Goal: Entertainment & Leisure: Browse casually

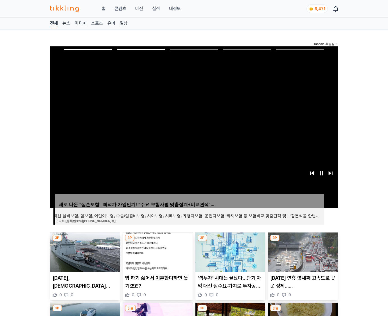
click at [302, 252] on img at bounding box center [303, 252] width 70 height 39
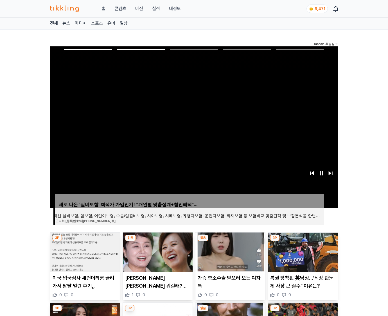
click at [302, 252] on img at bounding box center [303, 252] width 70 height 39
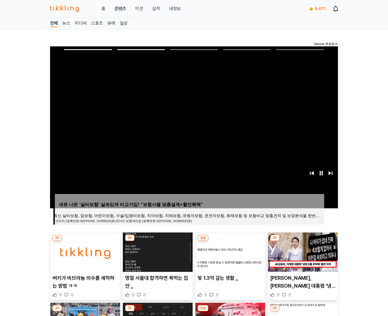
click at [302, 252] on img at bounding box center [303, 252] width 70 height 39
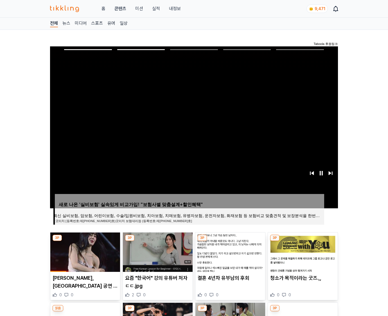
click at [302, 252] on img at bounding box center [303, 252] width 70 height 39
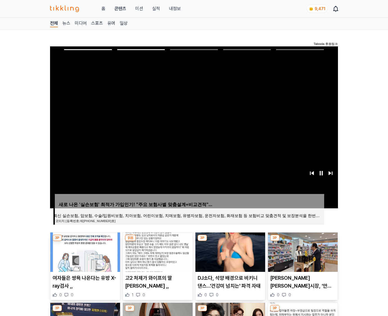
click at [302, 252] on img at bounding box center [303, 252] width 70 height 39
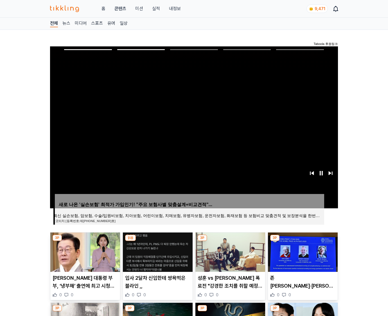
click at [302, 252] on img at bounding box center [303, 252] width 70 height 39
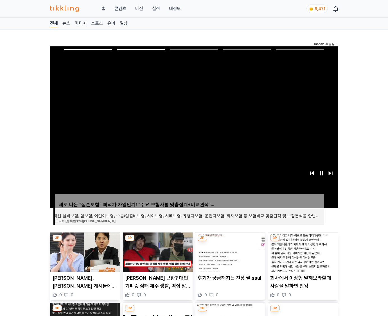
click at [302, 252] on img at bounding box center [303, 252] width 70 height 39
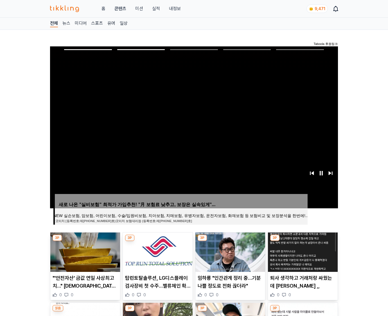
click at [302, 252] on img at bounding box center [303, 252] width 70 height 39
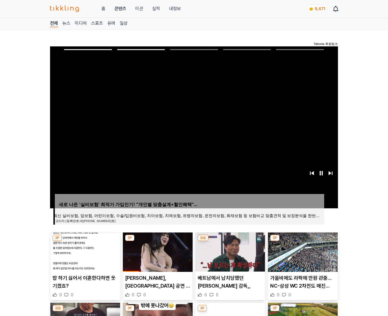
click at [302, 252] on img at bounding box center [303, 252] width 70 height 39
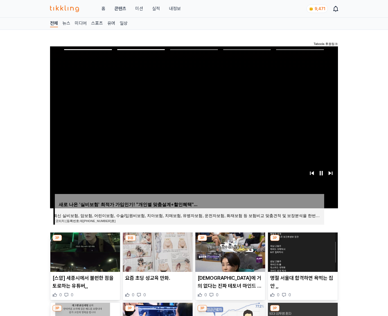
click at [302, 252] on img at bounding box center [303, 252] width 70 height 39
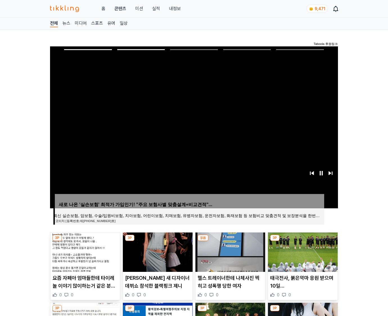
click at [302, 252] on img at bounding box center [303, 252] width 70 height 39
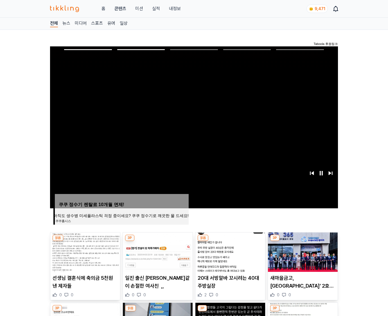
click at [302, 252] on img at bounding box center [303, 252] width 70 height 39
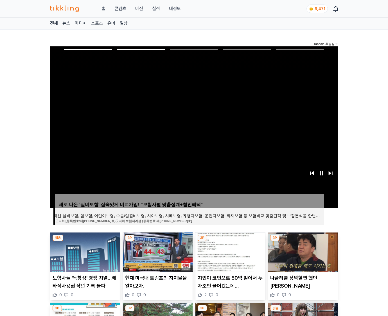
click at [302, 252] on img at bounding box center [303, 252] width 70 height 39
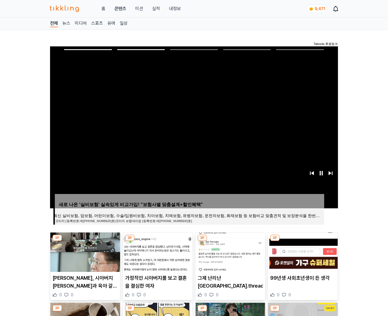
click at [302, 252] on img at bounding box center [303, 252] width 70 height 39
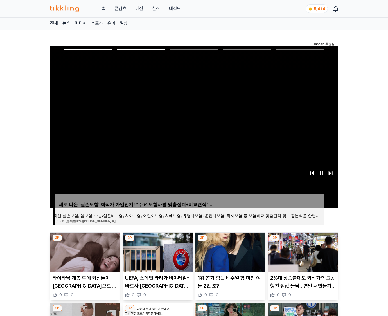
click at [302, 252] on img at bounding box center [303, 252] width 70 height 39
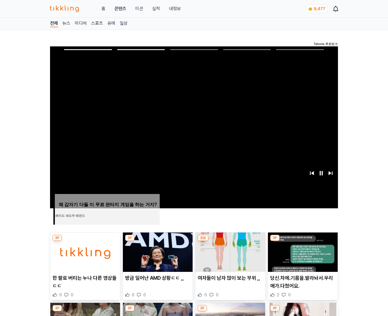
click at [302, 252] on img at bounding box center [303, 252] width 70 height 39
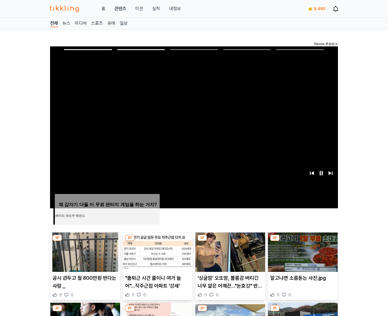
click at [302, 252] on img at bounding box center [303, 252] width 70 height 39
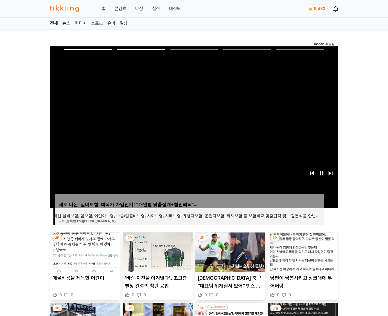
click at [302, 252] on img at bounding box center [303, 252] width 70 height 39
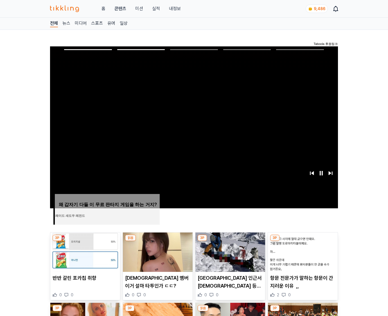
click at [302, 252] on img at bounding box center [303, 252] width 70 height 39
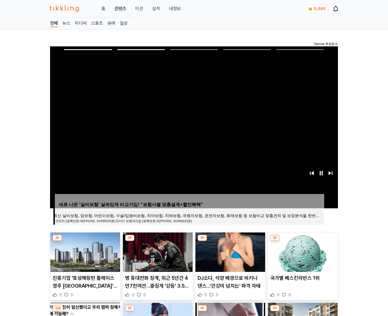
click at [302, 252] on img at bounding box center [303, 252] width 70 height 39
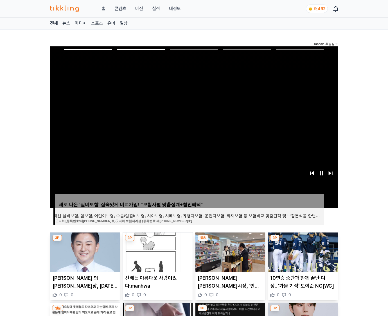
click at [302, 252] on img at bounding box center [303, 252] width 70 height 39
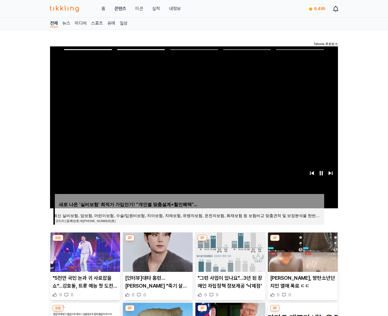
click at [302, 252] on img at bounding box center [303, 252] width 70 height 39
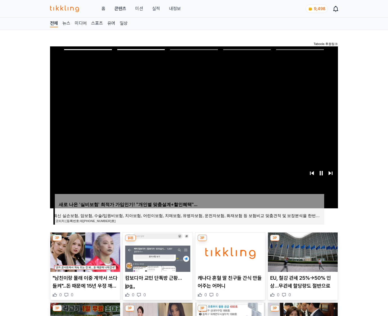
click at [302, 252] on img at bounding box center [303, 252] width 70 height 39
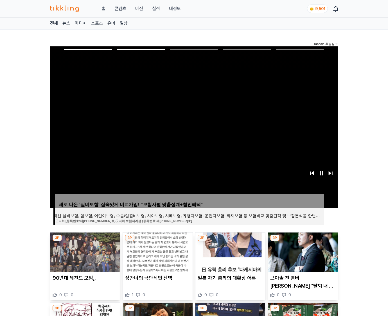
click at [302, 252] on img at bounding box center [303, 252] width 70 height 39
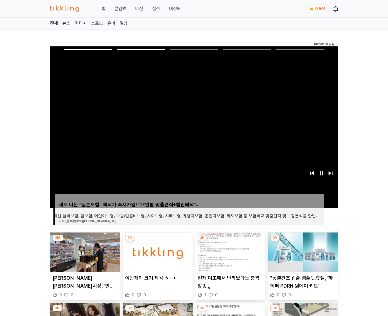
click at [302, 252] on img at bounding box center [303, 252] width 70 height 39
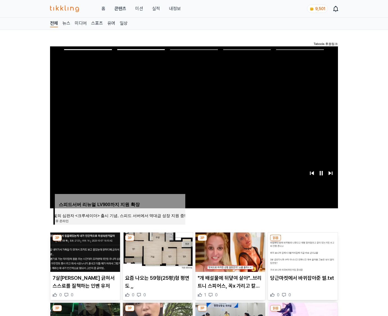
click at [302, 252] on img at bounding box center [303, 252] width 70 height 39
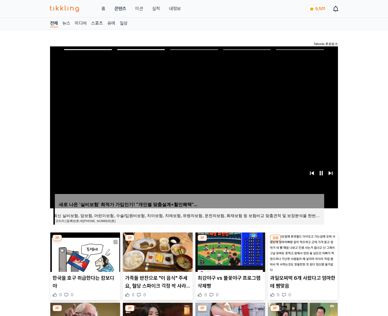
click at [302, 252] on img at bounding box center [303, 252] width 70 height 39
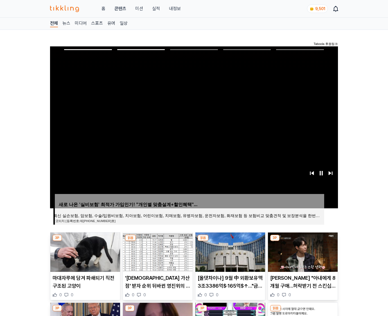
click at [302, 252] on img at bounding box center [303, 252] width 70 height 39
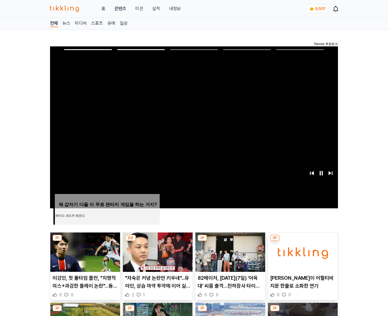
click at [302, 252] on img at bounding box center [303, 252] width 70 height 39
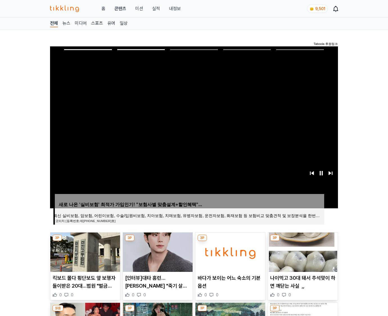
click at [302, 252] on img at bounding box center [303, 252] width 70 height 39
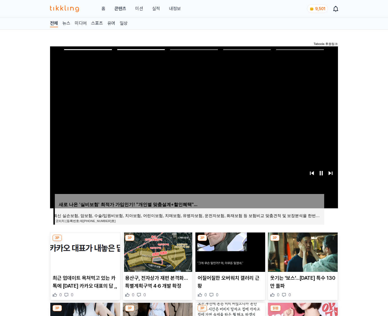
click at [302, 252] on img at bounding box center [303, 252] width 70 height 39
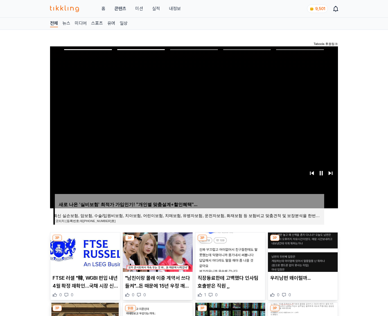
click at [302, 252] on img at bounding box center [303, 252] width 70 height 39
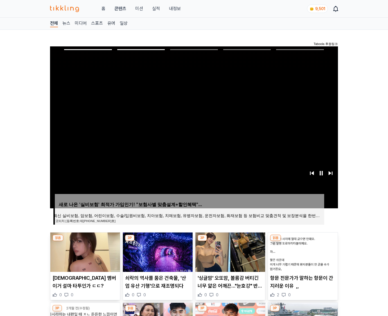
click at [302, 252] on img at bounding box center [303, 252] width 70 height 39
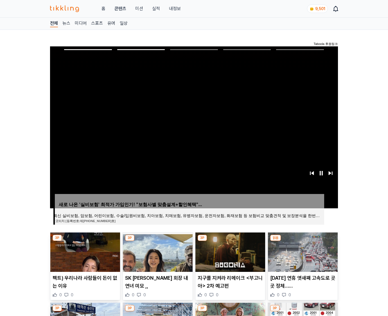
click at [302, 252] on img at bounding box center [303, 252] width 70 height 39
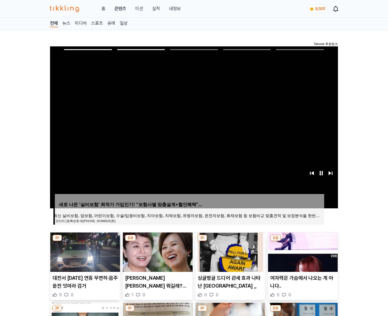
click at [302, 252] on img at bounding box center [303, 252] width 70 height 39
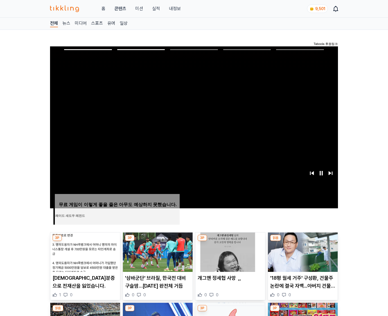
click at [302, 252] on img at bounding box center [303, 252] width 70 height 39
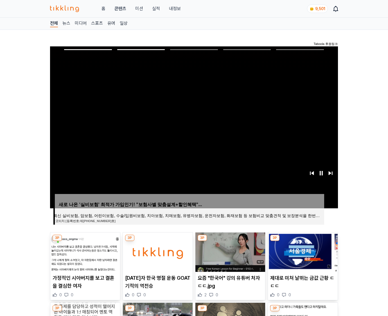
click at [302, 252] on img at bounding box center [303, 252] width 70 height 39
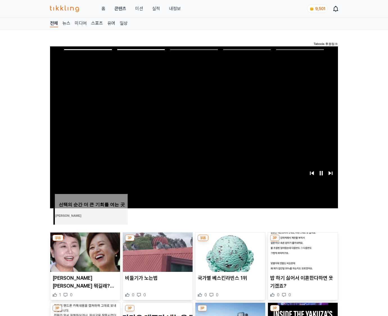
click at [302, 252] on img at bounding box center [303, 252] width 70 height 39
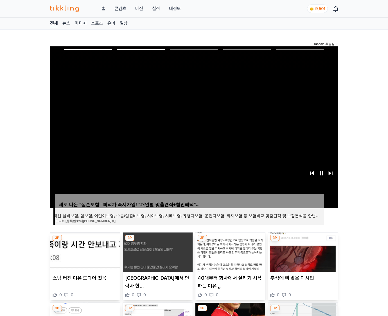
click at [302, 252] on img at bounding box center [303, 252] width 70 height 39
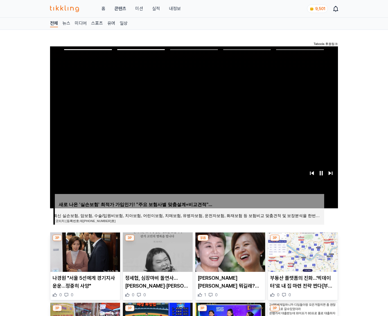
click at [302, 252] on img at bounding box center [303, 252] width 70 height 39
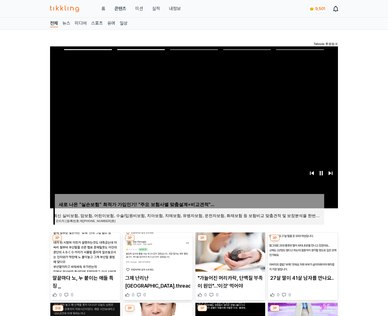
click at [302, 252] on img at bounding box center [303, 252] width 70 height 39
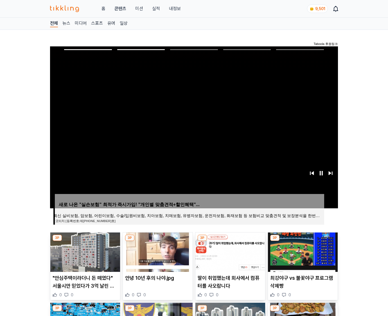
click at [302, 252] on img at bounding box center [303, 252] width 70 height 39
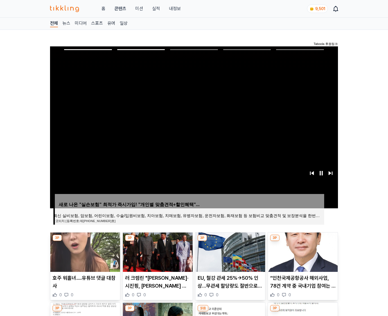
click at [302, 252] on img at bounding box center [303, 252] width 70 height 39
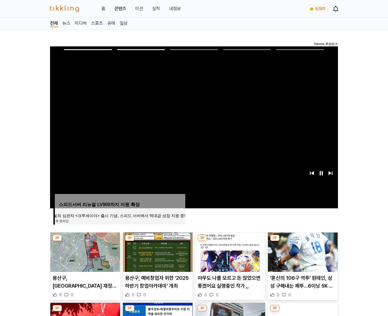
click at [302, 252] on img at bounding box center [303, 252] width 70 height 39
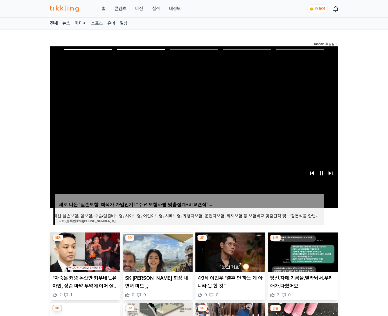
click at [302, 252] on img at bounding box center [303, 252] width 70 height 39
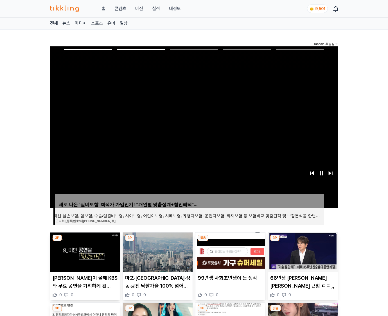
click at [302, 252] on img at bounding box center [303, 252] width 70 height 39
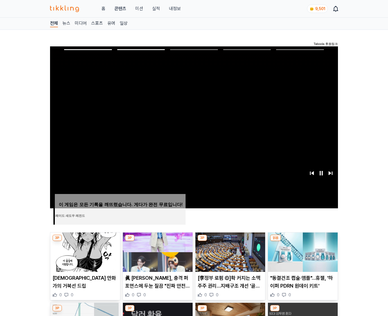
click at [302, 252] on img at bounding box center [303, 252] width 70 height 39
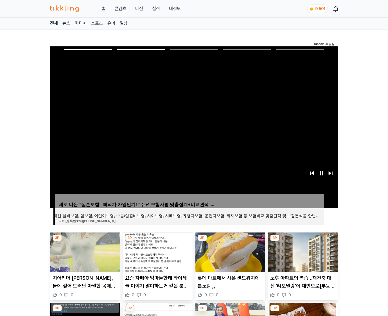
click at [302, 252] on img at bounding box center [303, 252] width 70 height 39
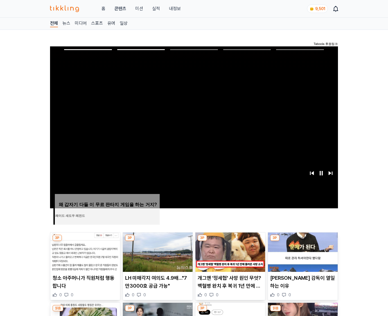
click at [302, 252] on img at bounding box center [303, 252] width 70 height 39
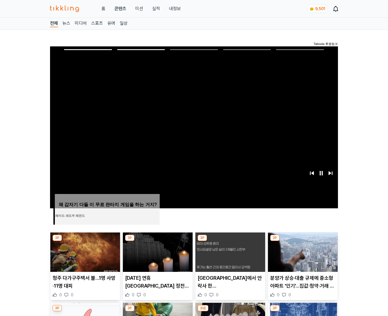
click at [302, 252] on img at bounding box center [303, 252] width 70 height 39
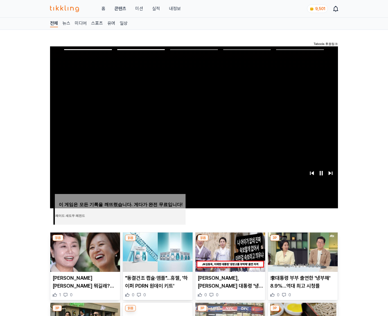
click at [302, 252] on img at bounding box center [303, 252] width 70 height 39
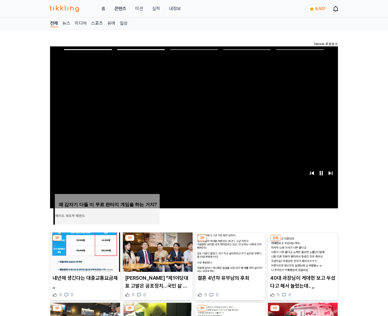
click at [302, 252] on img at bounding box center [303, 252] width 70 height 39
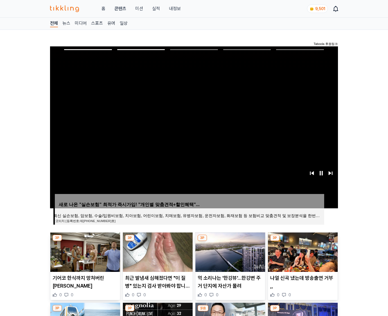
click at [302, 252] on img at bounding box center [303, 252] width 70 height 39
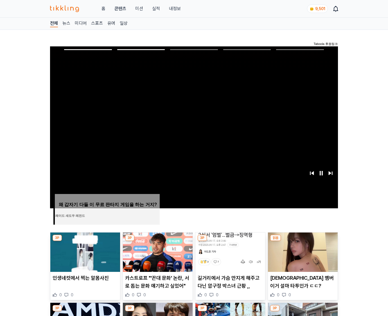
click at [302, 252] on img at bounding box center [303, 252] width 70 height 39
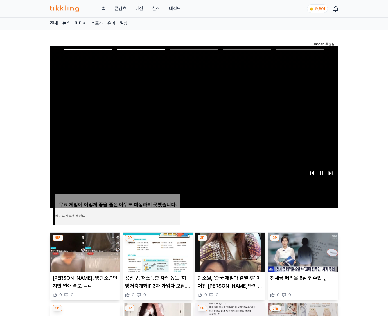
click at [302, 252] on img at bounding box center [303, 252] width 70 height 39
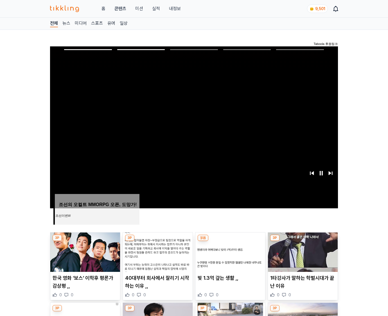
click at [302, 252] on img at bounding box center [303, 252] width 70 height 39
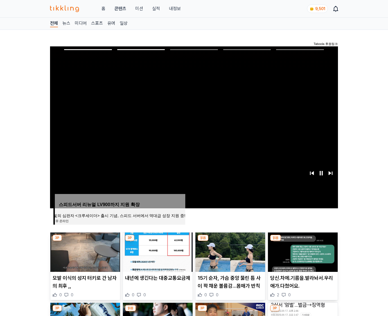
click at [302, 252] on img at bounding box center [303, 252] width 70 height 39
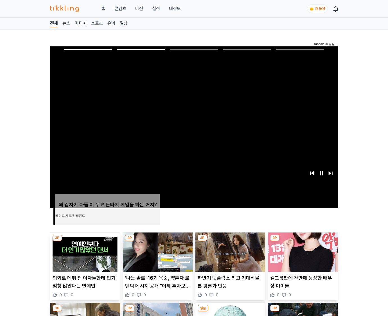
click at [302, 252] on img at bounding box center [303, 252] width 70 height 39
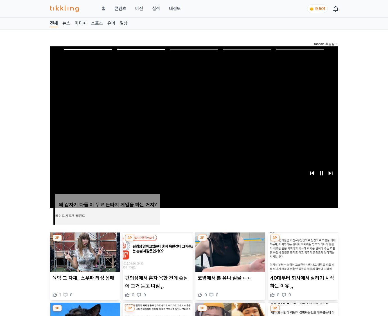
click at [302, 252] on img at bounding box center [303, 252] width 70 height 39
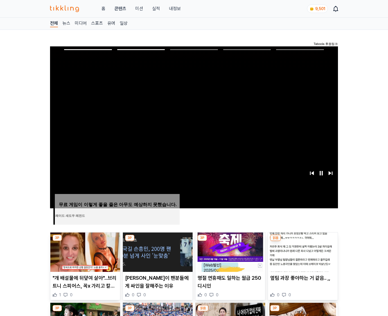
click at [302, 252] on img at bounding box center [303, 252] width 70 height 39
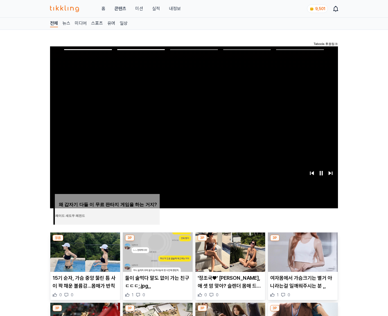
click at [302, 252] on img at bounding box center [303, 252] width 70 height 39
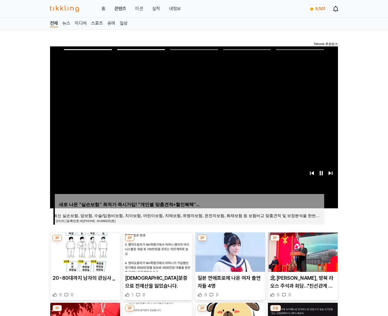
click at [302, 252] on img at bounding box center [303, 252] width 70 height 39
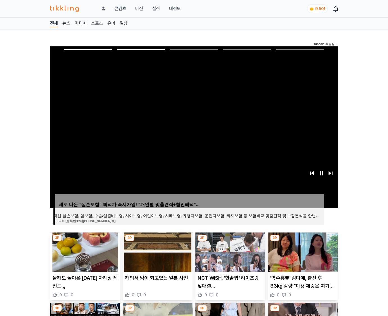
click at [302, 252] on img at bounding box center [303, 252] width 70 height 39
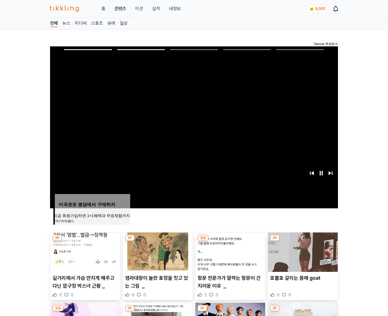
click at [302, 252] on img at bounding box center [303, 252] width 70 height 39
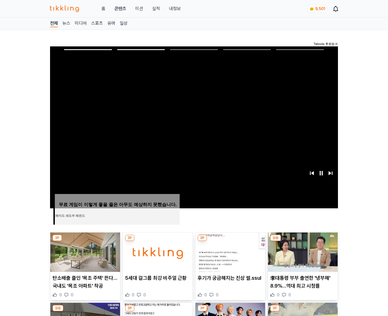
click at [302, 252] on img at bounding box center [303, 252] width 70 height 39
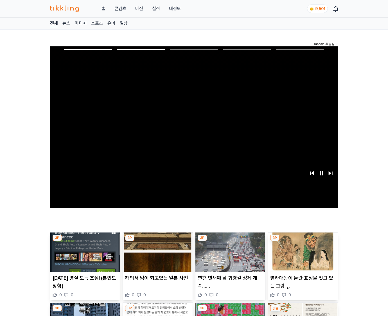
click at [302, 252] on img at bounding box center [303, 252] width 70 height 39
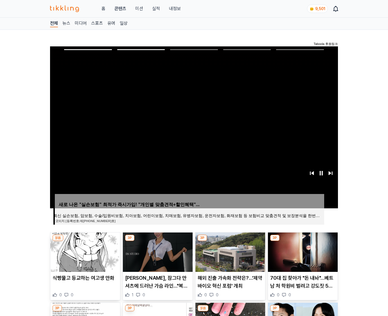
click at [302, 252] on img at bounding box center [303, 252] width 70 height 39
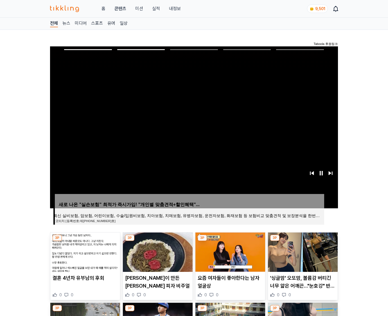
click at [302, 252] on img at bounding box center [303, 252] width 70 height 39
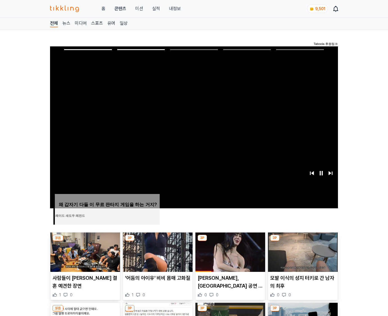
click at [302, 252] on img at bounding box center [303, 252] width 70 height 39
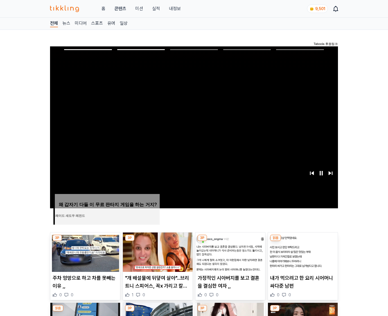
click at [302, 252] on img at bounding box center [303, 252] width 70 height 39
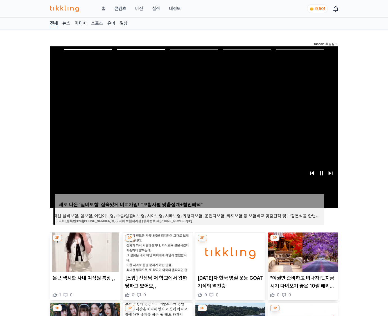
click at [302, 252] on img at bounding box center [303, 252] width 70 height 39
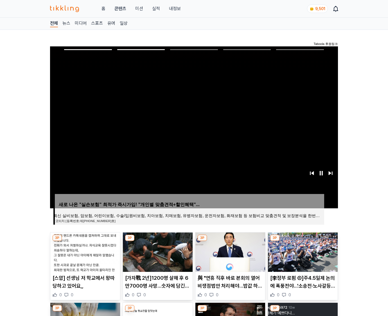
click at [302, 252] on img at bounding box center [303, 252] width 70 height 39
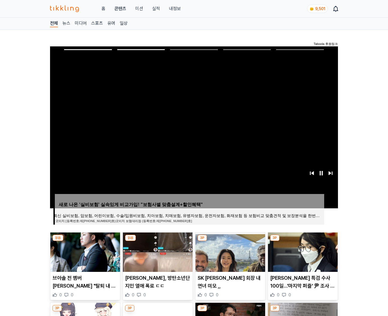
click at [302, 252] on img at bounding box center [303, 252] width 70 height 39
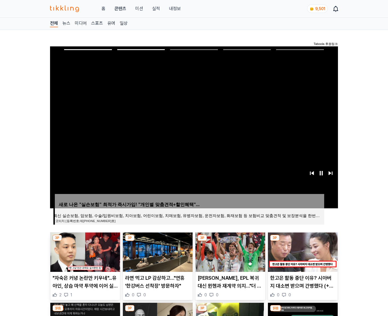
click at [302, 252] on img at bounding box center [303, 252] width 70 height 39
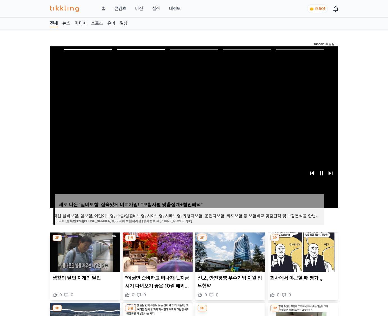
click at [302, 252] on img at bounding box center [303, 252] width 70 height 39
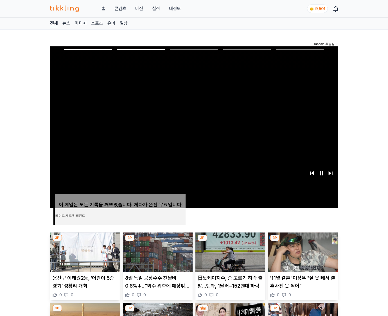
click at [302, 252] on img at bounding box center [303, 252] width 70 height 39
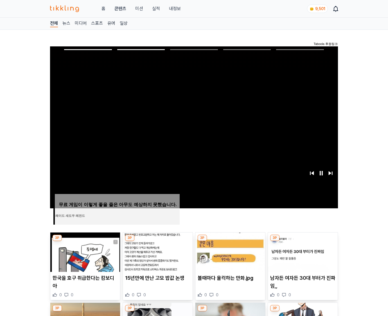
click at [302, 252] on img at bounding box center [303, 252] width 70 height 39
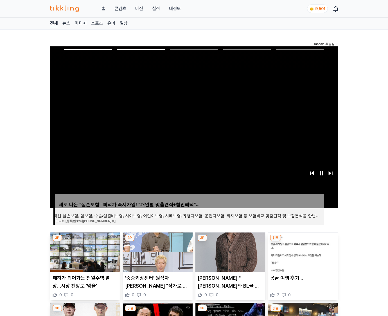
click at [302, 252] on img at bounding box center [303, 252] width 70 height 39
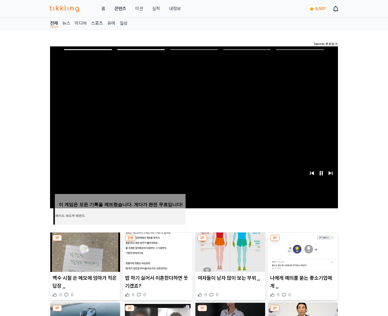
click at [302, 252] on img at bounding box center [303, 252] width 70 height 39
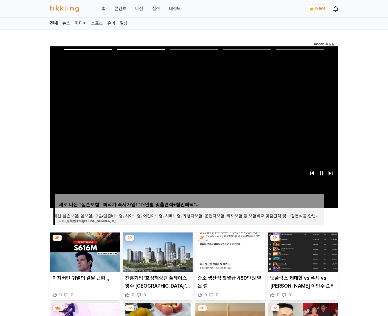
click at [302, 252] on img at bounding box center [303, 252] width 70 height 39
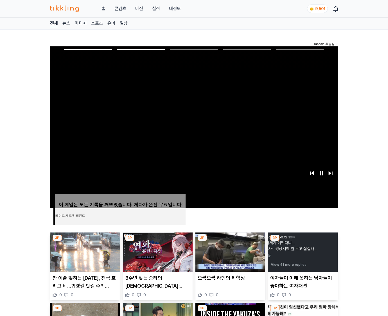
click at [302, 252] on img at bounding box center [303, 252] width 70 height 39
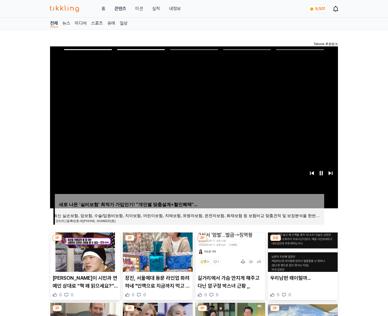
click at [302, 252] on img at bounding box center [303, 252] width 70 height 39
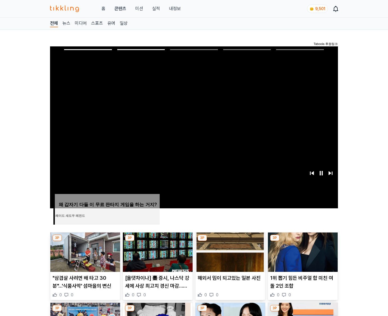
click at [302, 252] on img at bounding box center [303, 252] width 70 height 39
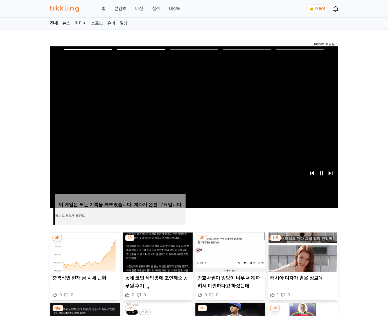
click at [302, 252] on img at bounding box center [303, 252] width 70 height 39
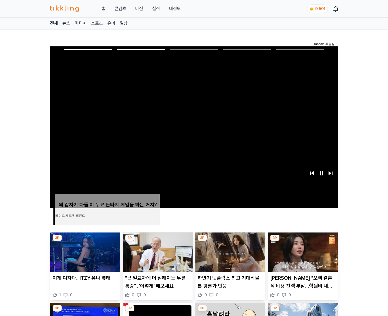
click at [302, 252] on img at bounding box center [303, 252] width 70 height 39
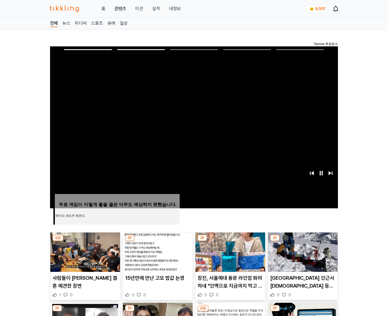
click at [302, 252] on img at bounding box center [303, 252] width 70 height 39
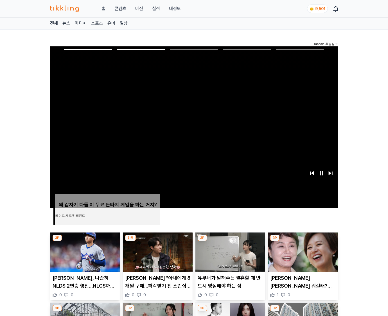
click at [302, 252] on img at bounding box center [303, 252] width 70 height 39
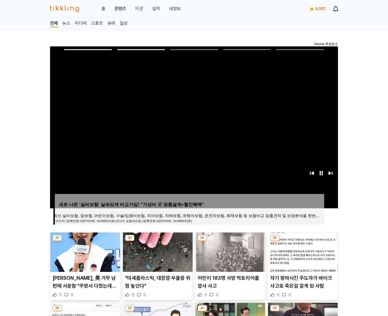
click at [302, 252] on img at bounding box center [303, 252] width 70 height 39
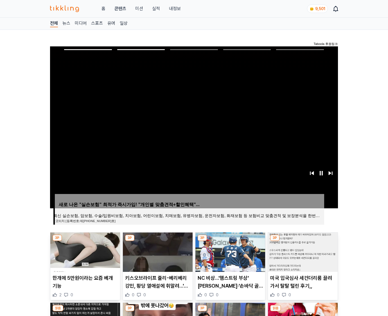
click at [302, 252] on img at bounding box center [303, 252] width 70 height 39
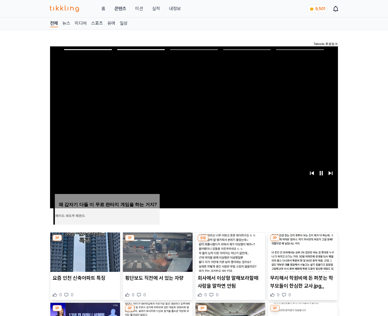
click at [302, 252] on img at bounding box center [303, 252] width 70 height 39
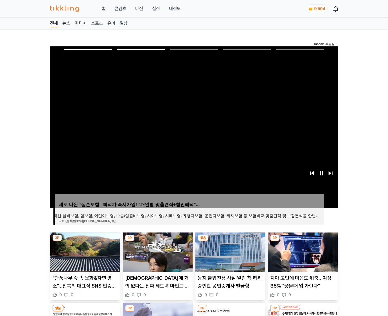
click at [302, 252] on img at bounding box center [303, 252] width 70 height 39
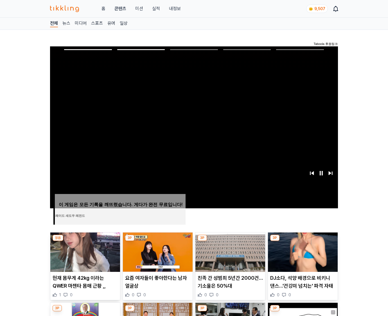
click at [302, 252] on img at bounding box center [303, 252] width 70 height 39
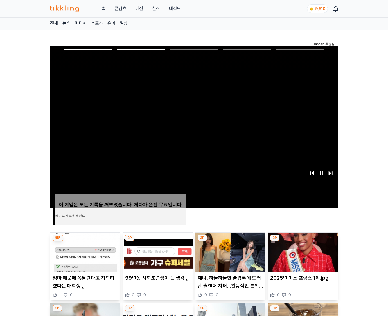
click at [302, 252] on img at bounding box center [303, 252] width 70 height 39
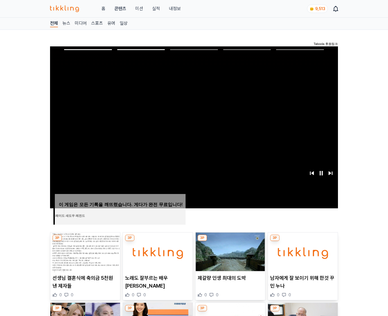
click at [302, 252] on img at bounding box center [303, 252] width 70 height 39
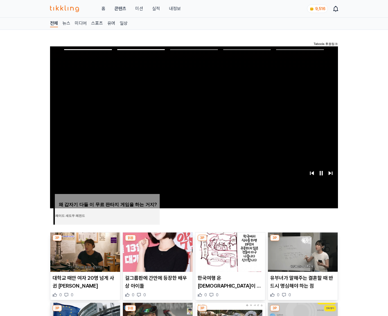
click at [302, 252] on img at bounding box center [303, 252] width 70 height 39
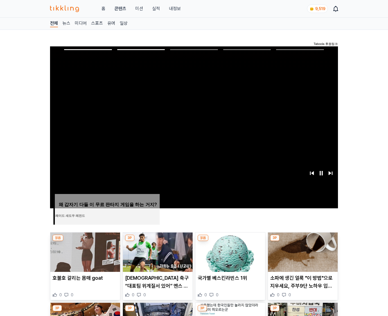
click at [302, 252] on img at bounding box center [303, 252] width 70 height 39
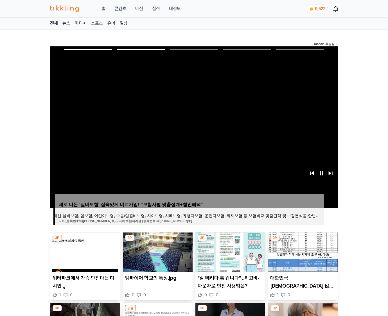
click at [302, 252] on img at bounding box center [303, 252] width 70 height 39
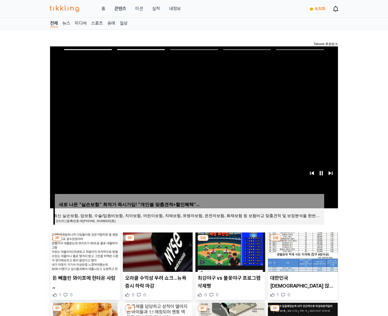
click at [302, 252] on img at bounding box center [303, 252] width 70 height 39
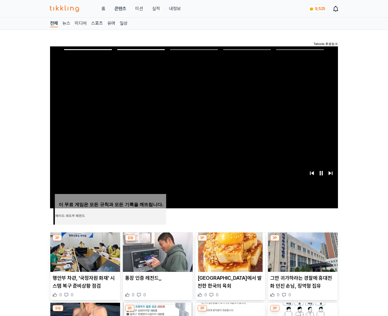
click at [302, 252] on img at bounding box center [303, 252] width 70 height 39
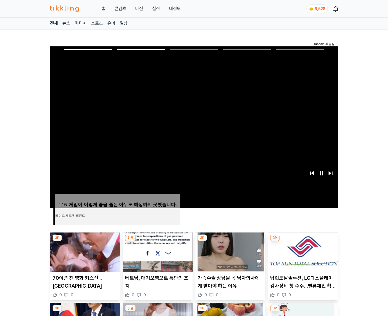
click at [302, 252] on img at bounding box center [303, 252] width 70 height 39
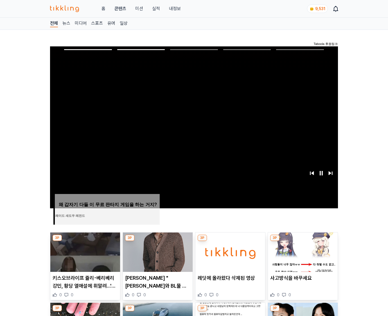
click at [302, 252] on img at bounding box center [303, 252] width 70 height 39
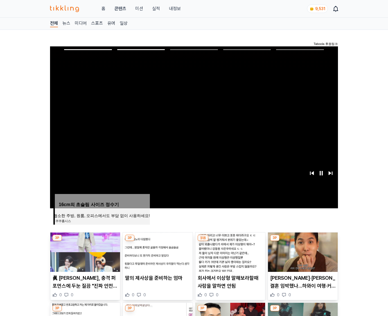
click at [302, 252] on img at bounding box center [303, 252] width 70 height 39
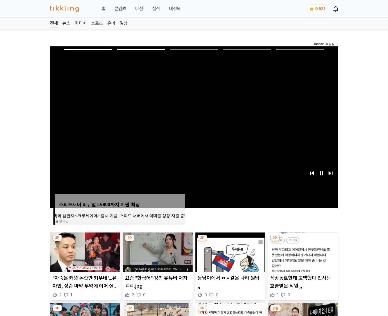
click at [302, 252] on img at bounding box center [303, 252] width 70 height 39
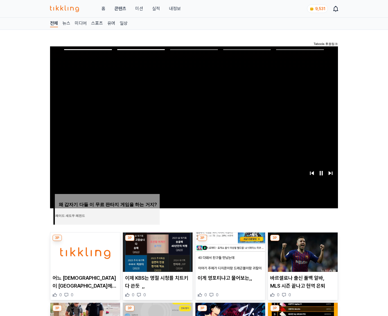
click at [302, 252] on img at bounding box center [303, 252] width 70 height 39
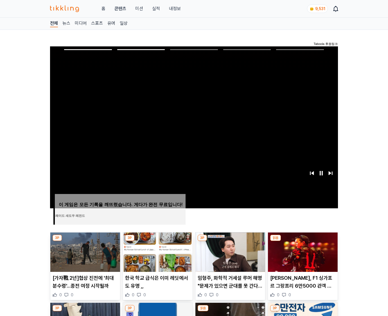
click at [302, 252] on img at bounding box center [303, 252] width 70 height 39
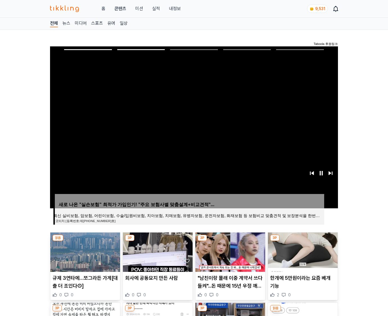
click at [302, 252] on img at bounding box center [303, 252] width 70 height 39
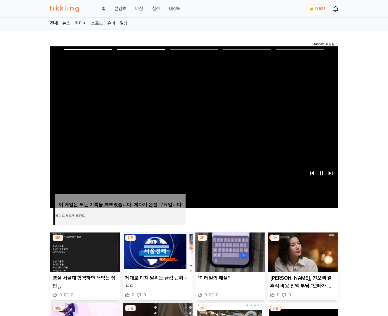
click at [302, 252] on img at bounding box center [303, 252] width 70 height 39
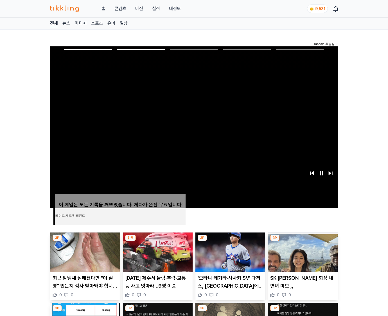
click at [302, 252] on img at bounding box center [303, 252] width 70 height 39
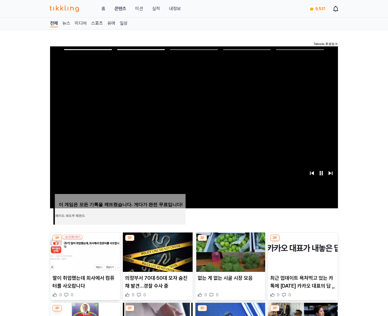
click at [302, 252] on img at bounding box center [303, 252] width 70 height 39
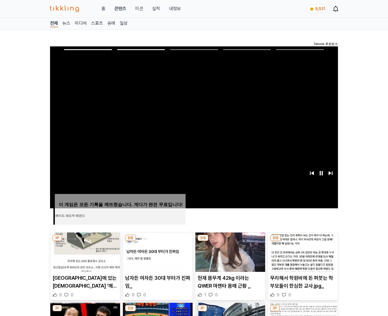
click at [302, 252] on img at bounding box center [303, 252] width 70 height 39
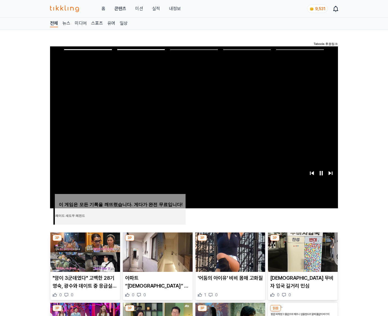
click at [302, 252] on img at bounding box center [303, 252] width 70 height 39
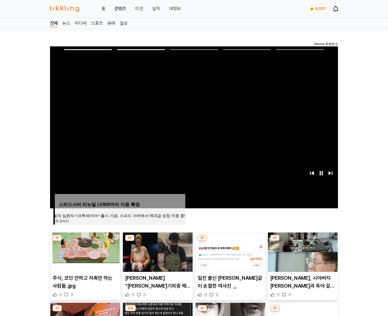
click at [302, 252] on img at bounding box center [303, 252] width 70 height 39
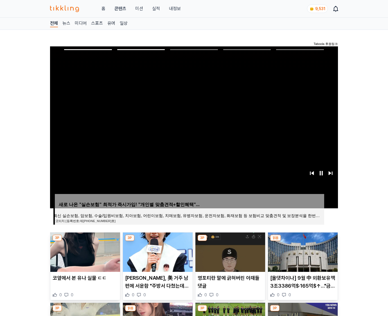
click at [302, 252] on img at bounding box center [303, 252] width 70 height 39
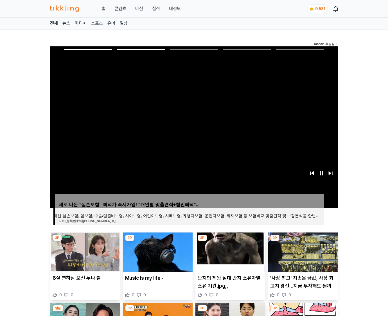
click at [302, 252] on img at bounding box center [303, 252] width 70 height 39
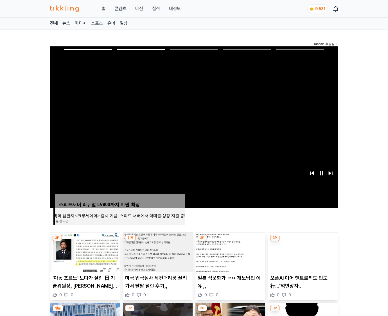
click at [302, 252] on img at bounding box center [303, 252] width 70 height 39
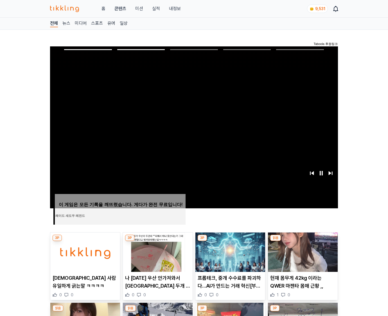
click at [302, 252] on img at bounding box center [303, 252] width 70 height 39
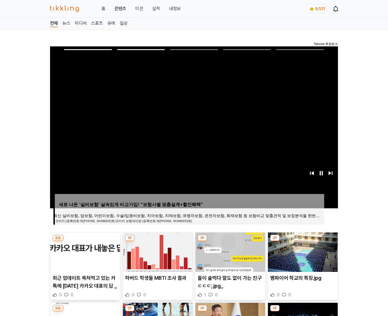
click at [302, 252] on img at bounding box center [303, 252] width 70 height 39
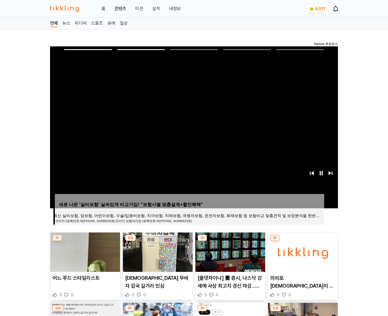
click at [302, 252] on img at bounding box center [303, 252] width 70 height 39
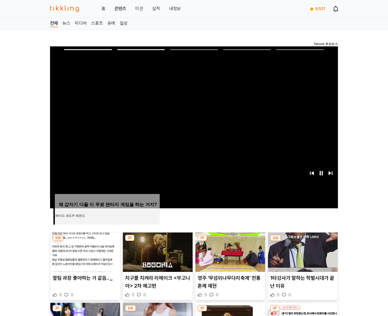
click at [302, 252] on img at bounding box center [303, 252] width 70 height 39
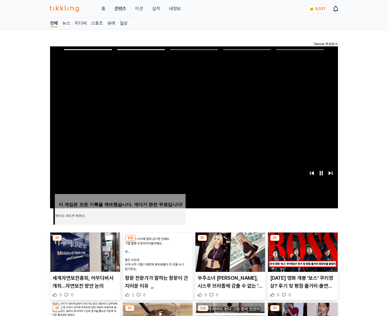
click at [302, 252] on img at bounding box center [303, 252] width 70 height 39
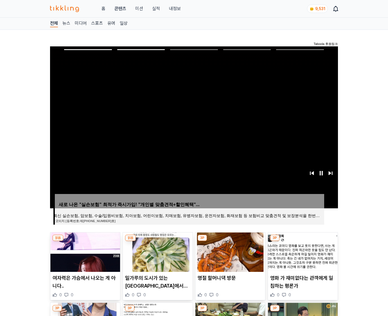
click at [302, 252] on img at bounding box center [303, 252] width 70 height 39
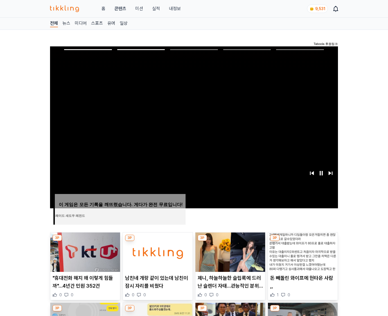
click at [302, 252] on img at bounding box center [303, 252] width 70 height 39
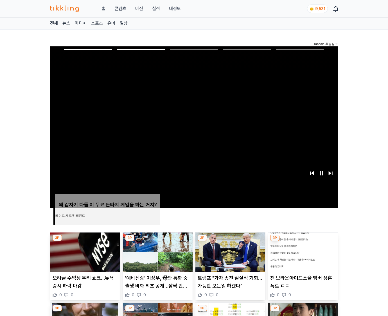
click at [302, 252] on img at bounding box center [303, 252] width 70 height 39
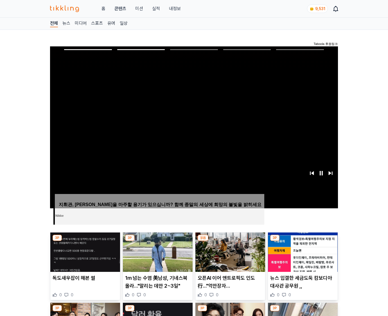
click at [302, 252] on img at bounding box center [303, 252] width 70 height 39
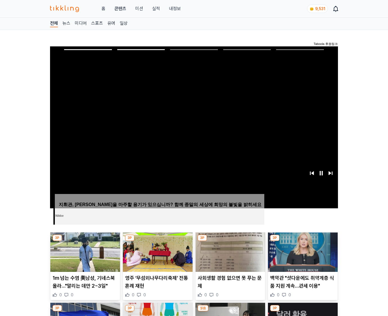
click at [302, 252] on img at bounding box center [303, 252] width 70 height 39
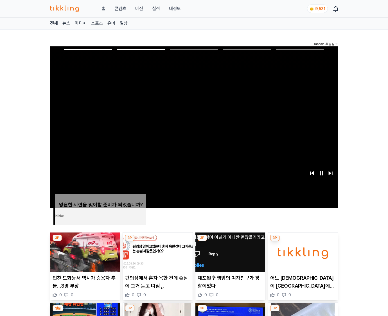
click at [302, 252] on img at bounding box center [303, 252] width 70 height 39
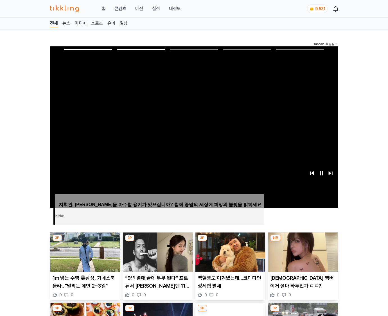
click at [302, 252] on img at bounding box center [303, 252] width 70 height 39
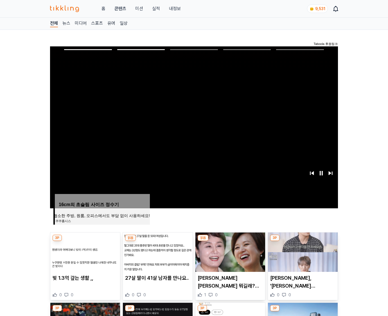
click at [302, 252] on img at bounding box center [303, 252] width 70 height 39
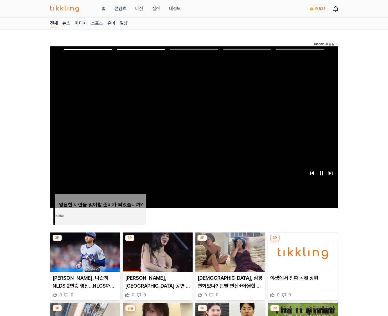
click at [302, 252] on img at bounding box center [303, 252] width 70 height 39
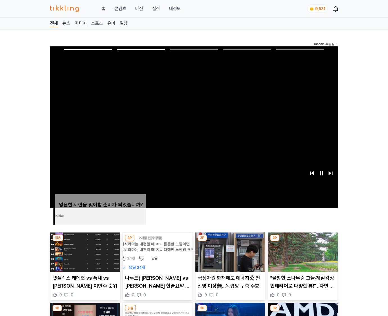
click at [302, 252] on img at bounding box center [303, 252] width 70 height 39
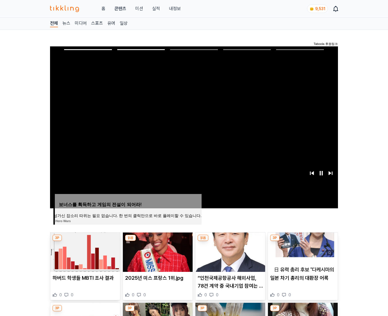
click at [302, 252] on img at bounding box center [303, 252] width 70 height 39
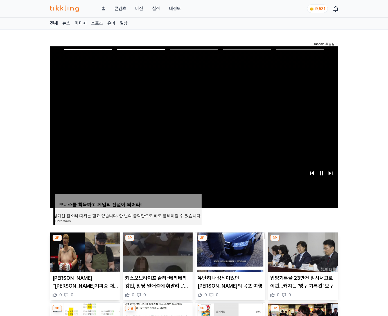
click at [302, 252] on img at bounding box center [303, 252] width 70 height 39
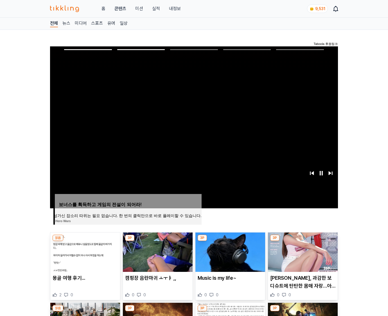
click at [302, 252] on img at bounding box center [303, 252] width 70 height 39
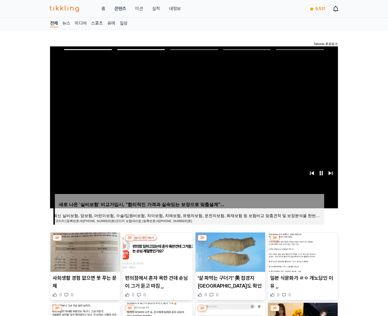
click at [302, 252] on img at bounding box center [303, 252] width 70 height 39
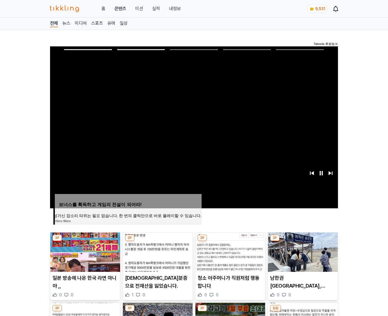
click at [302, 252] on img at bounding box center [303, 252] width 70 height 39
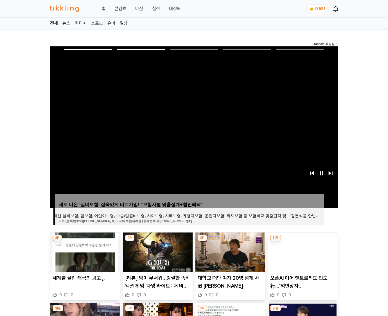
click at [302, 252] on img at bounding box center [303, 252] width 70 height 39
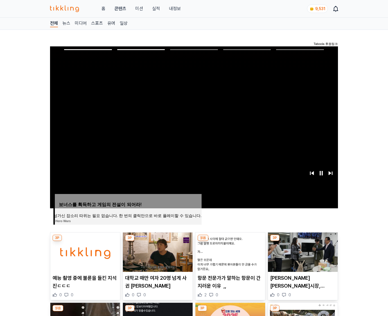
click at [302, 252] on img at bounding box center [303, 252] width 70 height 39
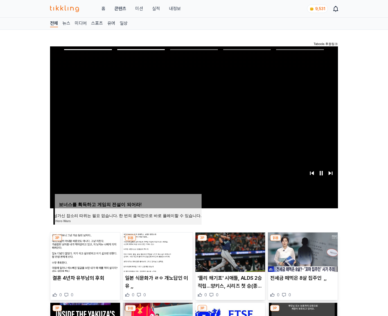
click at [302, 252] on img at bounding box center [303, 252] width 70 height 39
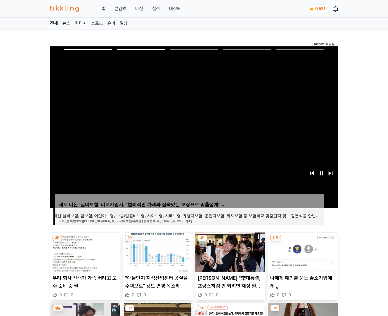
click at [302, 252] on img at bounding box center [303, 252] width 70 height 39
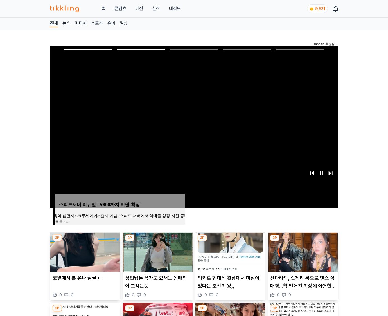
click at [302, 252] on img at bounding box center [303, 252] width 70 height 39
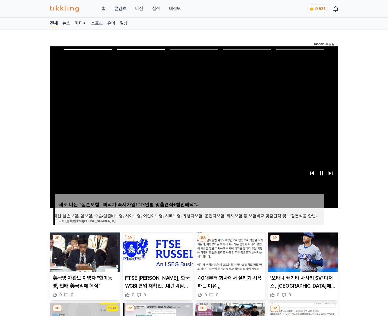
click at [302, 252] on img at bounding box center [303, 252] width 70 height 39
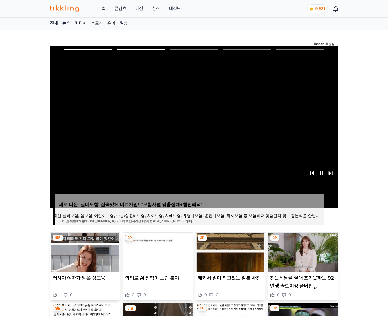
click at [302, 252] on img at bounding box center [303, 252] width 70 height 39
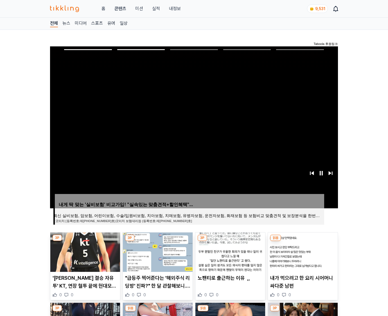
click at [302, 252] on img at bounding box center [303, 252] width 70 height 39
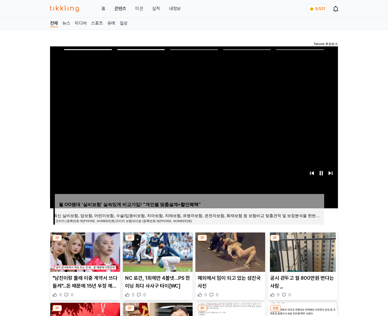
click at [302, 252] on img at bounding box center [303, 252] width 70 height 39
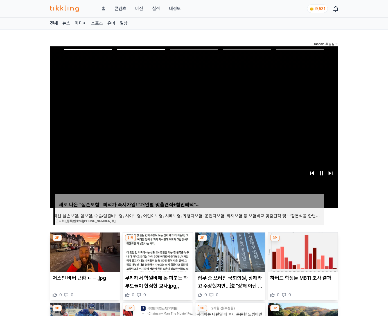
click at [302, 252] on img at bounding box center [303, 252] width 70 height 39
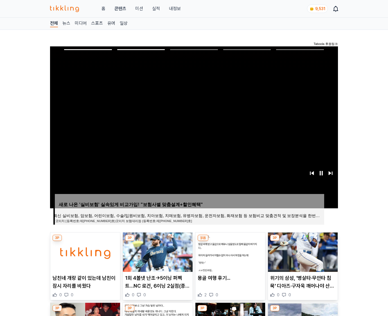
click at [302, 252] on img at bounding box center [303, 252] width 70 height 39
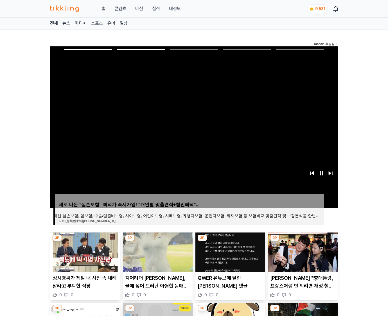
click at [302, 252] on img at bounding box center [303, 252] width 70 height 39
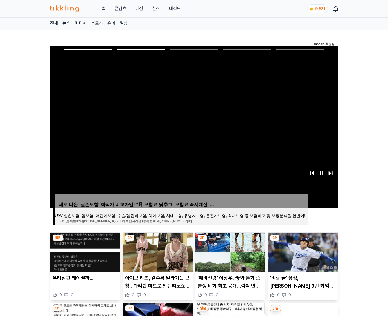
click at [302, 252] on img at bounding box center [303, 252] width 70 height 39
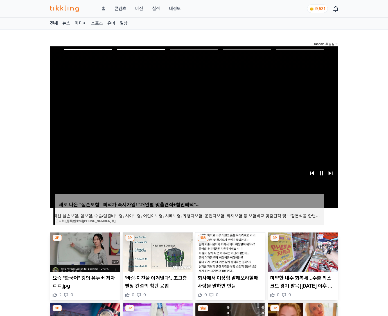
click at [302, 252] on img at bounding box center [303, 252] width 70 height 39
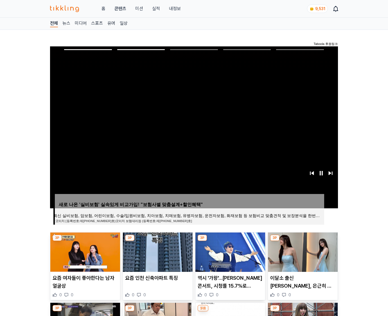
click at [302, 252] on img at bounding box center [303, 252] width 70 height 39
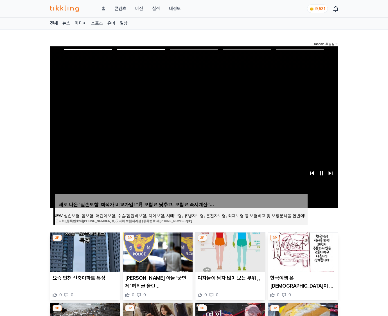
click at [302, 252] on img at bounding box center [303, 252] width 70 height 39
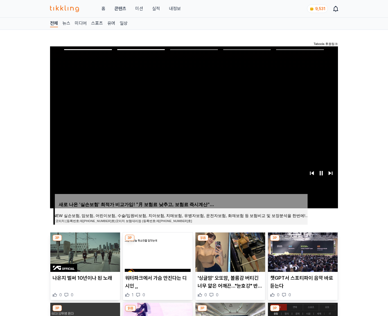
click at [302, 252] on img at bounding box center [303, 252] width 70 height 39
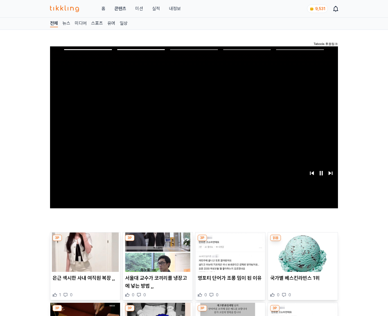
click at [302, 252] on img at bounding box center [303, 252] width 70 height 39
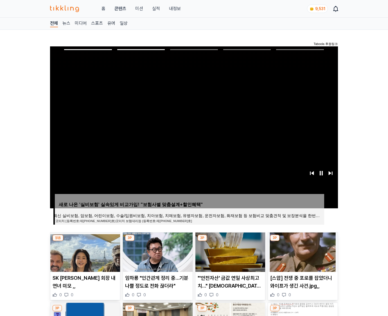
click at [302, 252] on img at bounding box center [303, 252] width 70 height 39
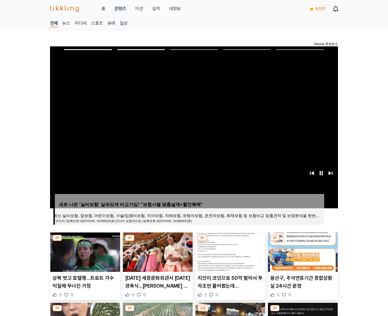
click at [302, 252] on img at bounding box center [303, 252] width 70 height 39
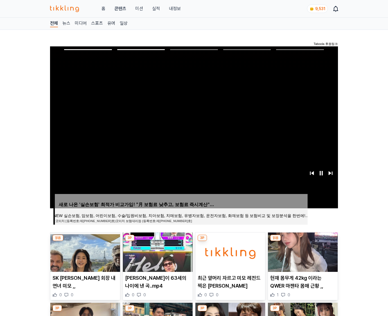
click at [302, 252] on img at bounding box center [303, 252] width 70 height 39
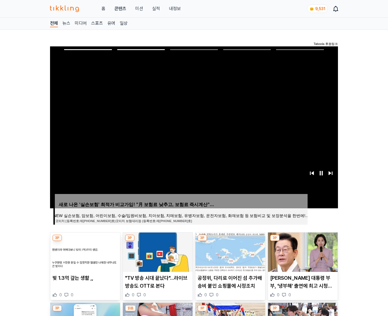
click at [302, 252] on img at bounding box center [303, 252] width 70 height 39
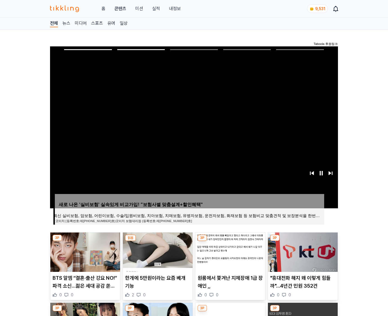
click at [302, 252] on img at bounding box center [303, 252] width 70 height 39
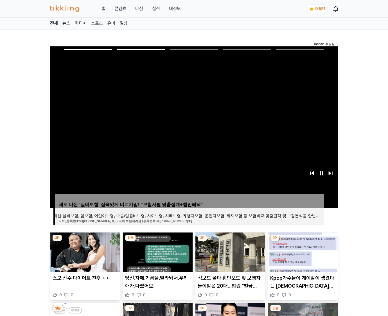
click at [302, 252] on img at bounding box center [303, 252] width 70 height 39
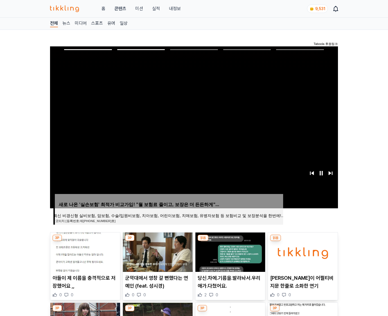
click at [302, 252] on img at bounding box center [303, 252] width 70 height 39
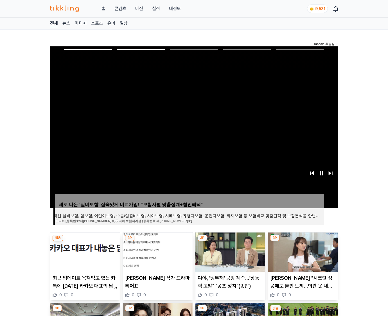
click at [302, 252] on img at bounding box center [303, 252] width 70 height 39
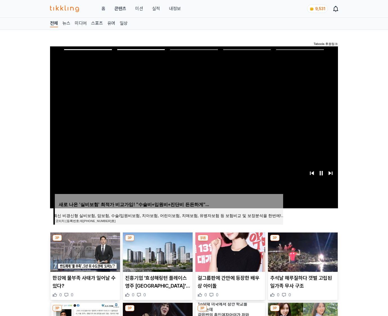
click at [302, 252] on img at bounding box center [303, 252] width 70 height 39
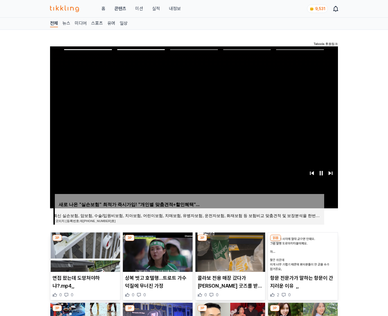
click at [302, 252] on img at bounding box center [303, 252] width 70 height 39
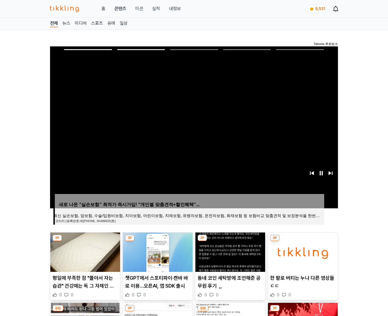
click at [302, 252] on img at bounding box center [303, 252] width 70 height 39
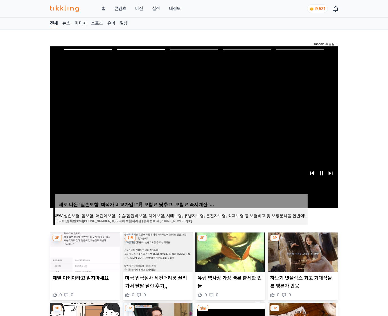
click at [302, 252] on img at bounding box center [303, 252] width 70 height 39
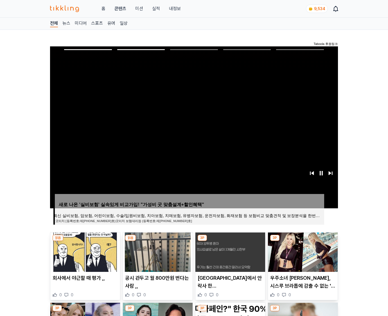
click at [302, 252] on img at bounding box center [303, 252] width 70 height 39
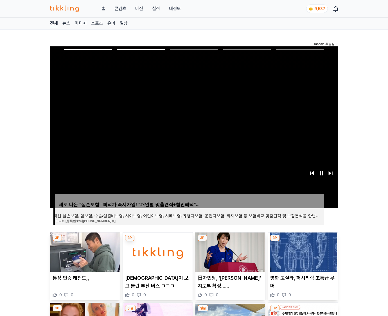
click at [302, 252] on img at bounding box center [303, 252] width 70 height 39
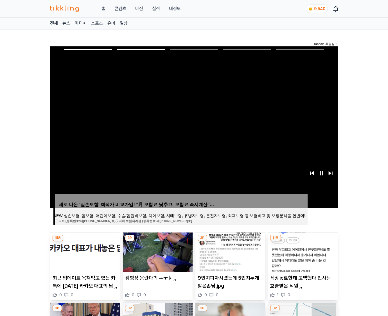
click at [302, 252] on img at bounding box center [303, 252] width 70 height 39
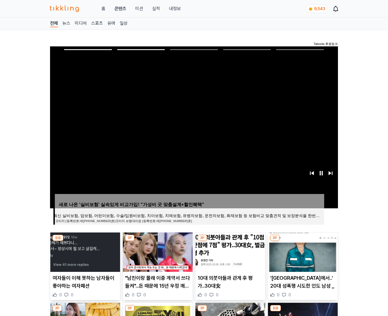
click at [302, 252] on img at bounding box center [303, 252] width 70 height 39
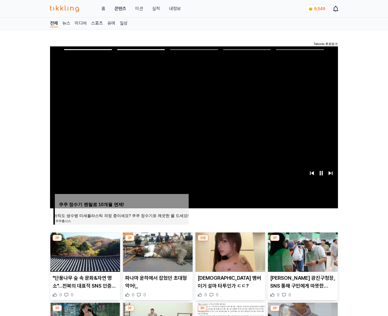
click at [302, 252] on img at bounding box center [303, 252] width 70 height 39
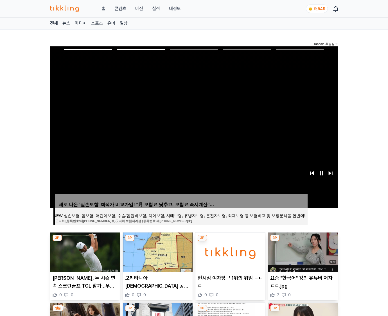
click at [302, 252] on img at bounding box center [303, 252] width 70 height 39
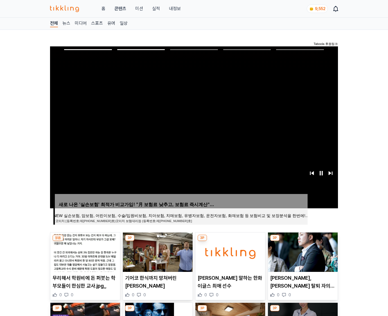
click at [302, 252] on img at bounding box center [303, 252] width 70 height 39
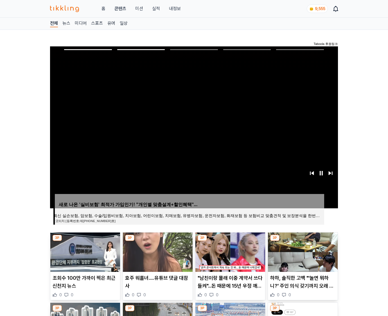
click at [302, 252] on img at bounding box center [303, 252] width 70 height 39
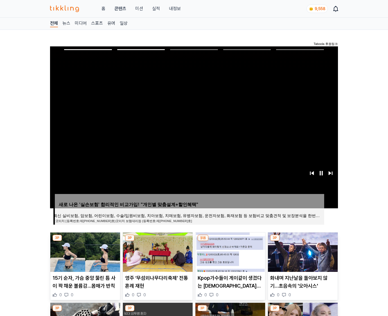
click at [302, 252] on img at bounding box center [303, 252] width 70 height 39
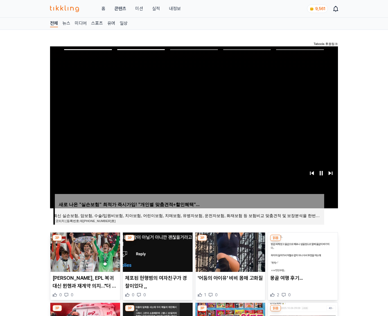
click at [302, 252] on img at bounding box center [303, 252] width 70 height 39
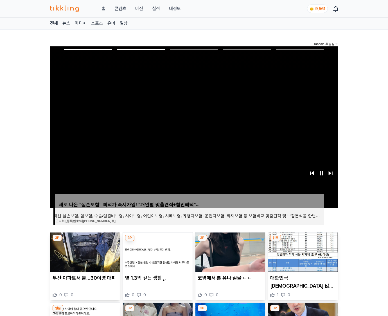
click at [302, 252] on img at bounding box center [303, 252] width 70 height 39
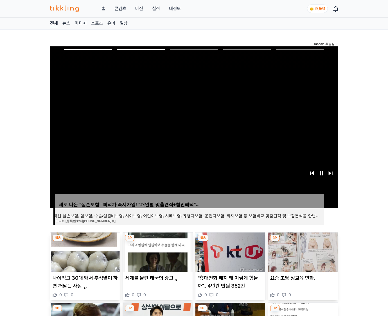
click at [302, 252] on img at bounding box center [303, 252] width 70 height 39
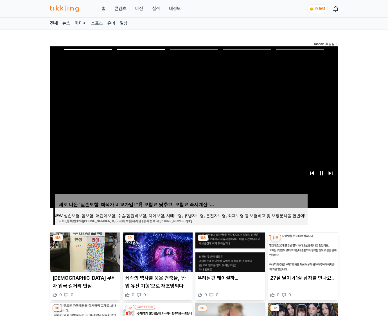
click at [302, 252] on img at bounding box center [303, 252] width 70 height 39
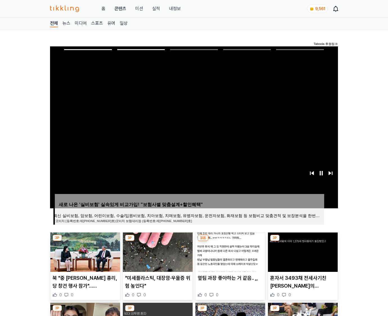
click at [302, 252] on img at bounding box center [303, 252] width 70 height 39
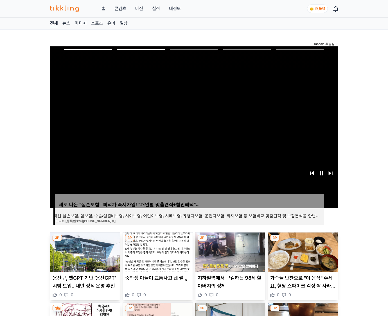
click at [302, 252] on img at bounding box center [303, 252] width 70 height 39
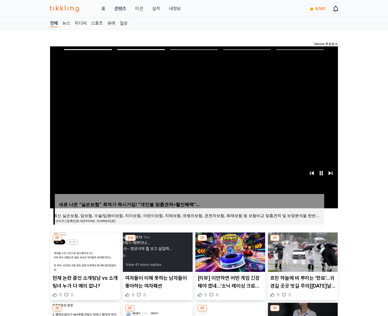
click at [302, 252] on img at bounding box center [303, 252] width 70 height 39
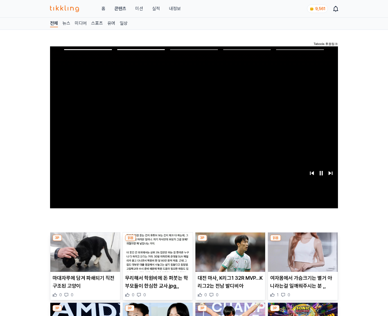
click at [302, 252] on img at bounding box center [303, 252] width 70 height 39
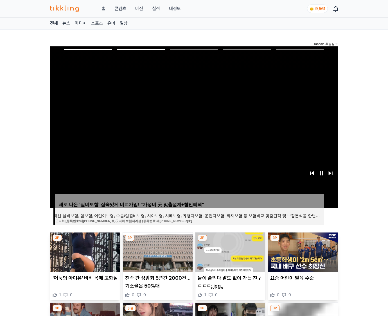
click at [302, 252] on img at bounding box center [303, 252] width 70 height 39
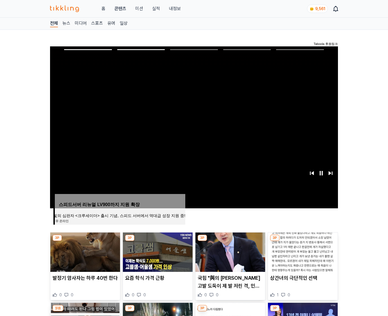
click at [302, 252] on img at bounding box center [303, 252] width 70 height 39
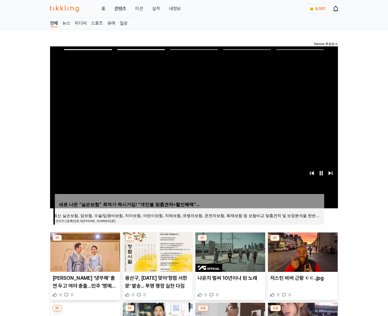
click at [302, 252] on img at bounding box center [303, 252] width 70 height 39
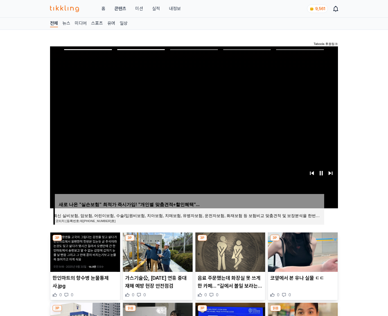
click at [302, 252] on img at bounding box center [303, 252] width 70 height 39
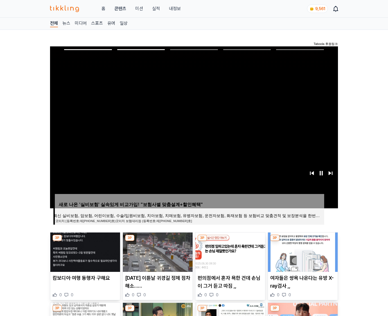
click at [302, 252] on img at bounding box center [303, 252] width 70 height 39
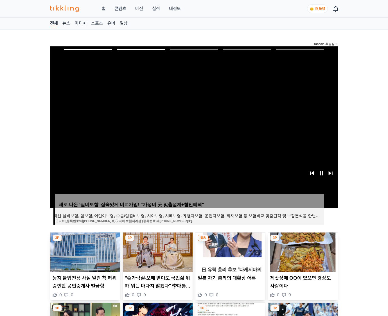
click at [302, 252] on img at bounding box center [303, 252] width 70 height 39
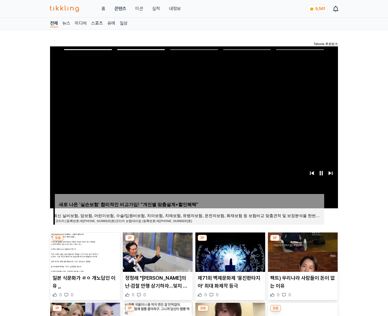
click at [302, 252] on img at bounding box center [303, 252] width 70 height 39
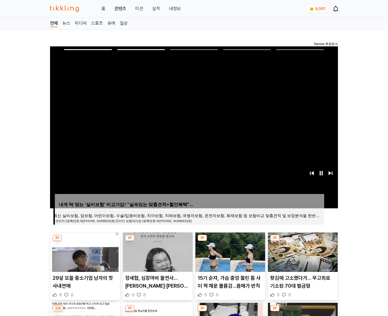
click at [302, 252] on img at bounding box center [303, 252] width 70 height 39
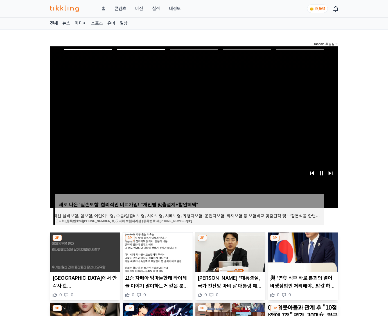
click at [302, 252] on img at bounding box center [303, 252] width 70 height 39
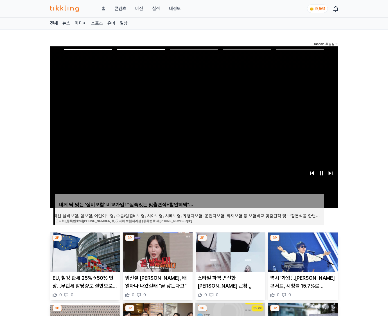
click at [302, 252] on img at bounding box center [303, 252] width 70 height 39
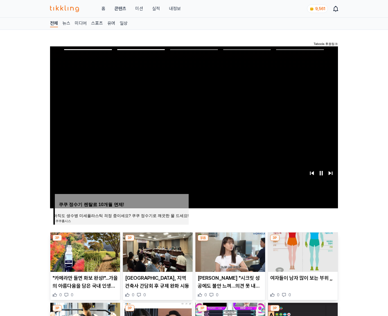
click at [302, 252] on img at bounding box center [303, 252] width 70 height 39
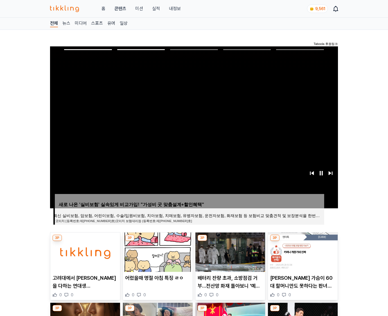
click at [302, 252] on img at bounding box center [303, 252] width 70 height 39
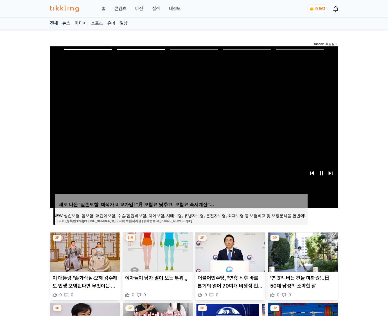
click at [302, 252] on img at bounding box center [303, 252] width 70 height 39
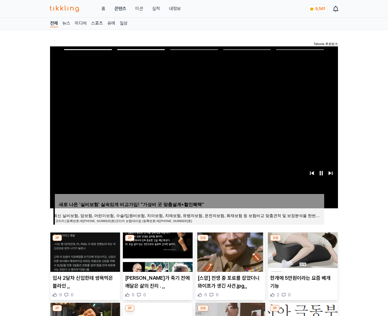
click at [302, 252] on img at bounding box center [303, 252] width 70 height 39
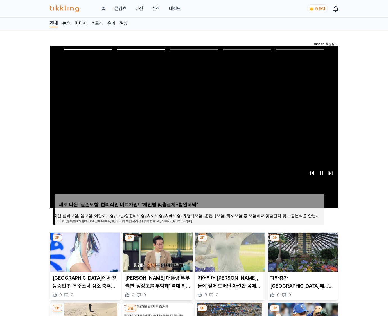
click at [302, 252] on img at bounding box center [303, 252] width 70 height 39
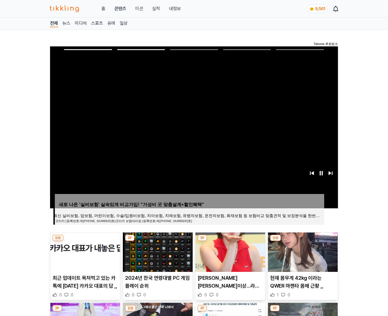
click at [302, 252] on img at bounding box center [303, 252] width 70 height 39
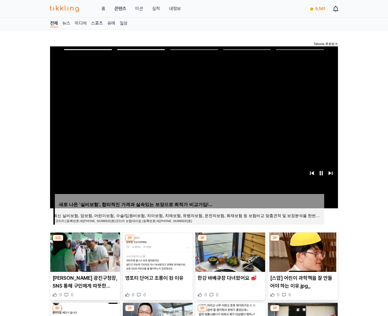
click at [302, 252] on img at bounding box center [303, 252] width 70 height 39
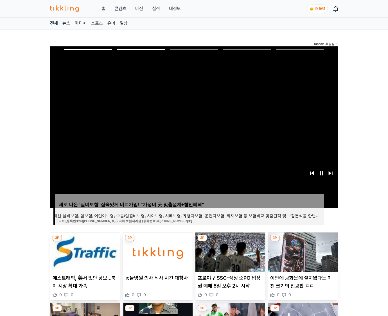
click at [302, 252] on img at bounding box center [303, 252] width 70 height 39
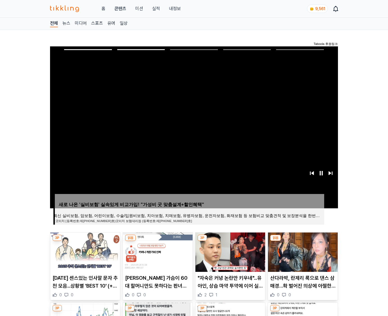
click at [302, 252] on img at bounding box center [303, 252] width 70 height 39
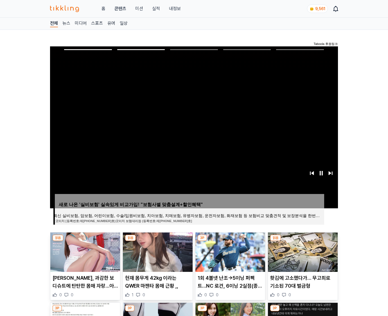
click at [302, 252] on img at bounding box center [303, 252] width 70 height 39
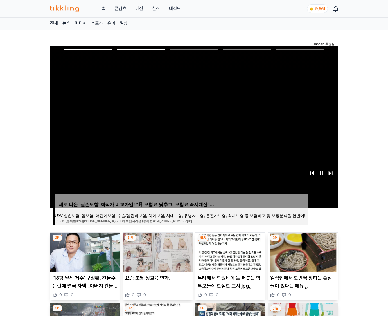
click at [302, 252] on img at bounding box center [303, 252] width 70 height 39
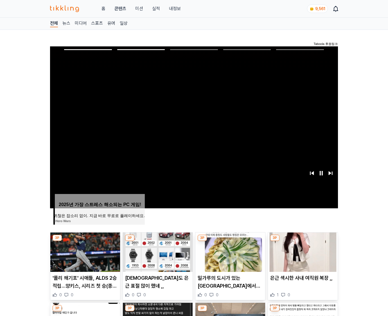
click at [302, 252] on img at bounding box center [303, 252] width 70 height 39
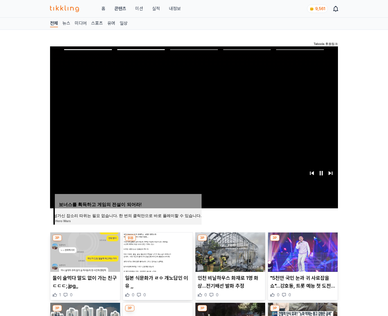
click at [302, 252] on img at bounding box center [303, 252] width 70 height 39
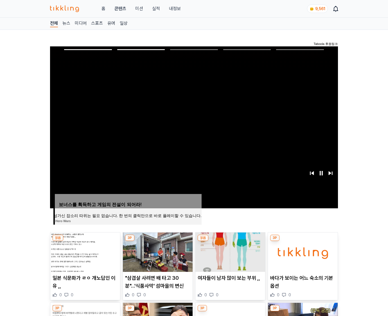
click at [302, 252] on img at bounding box center [303, 252] width 70 height 39
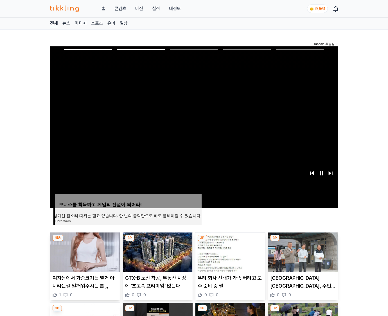
click at [302, 252] on img at bounding box center [303, 252] width 70 height 39
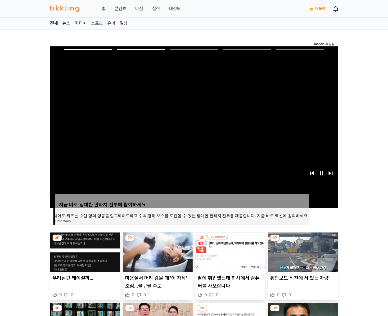
click at [302, 252] on img at bounding box center [303, 252] width 70 height 39
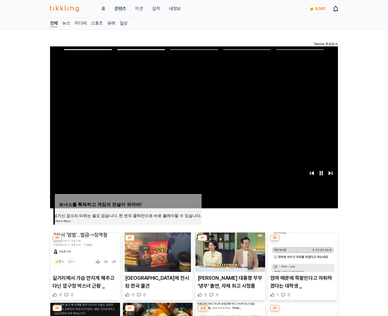
click at [302, 252] on img at bounding box center [303, 252] width 70 height 39
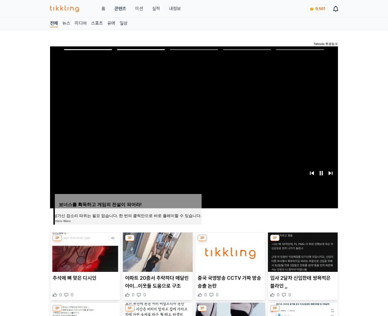
click at [302, 252] on img at bounding box center [303, 252] width 70 height 39
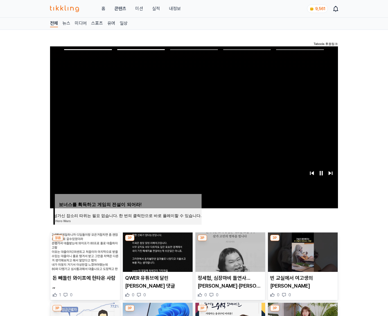
click at [302, 252] on img at bounding box center [303, 252] width 70 height 39
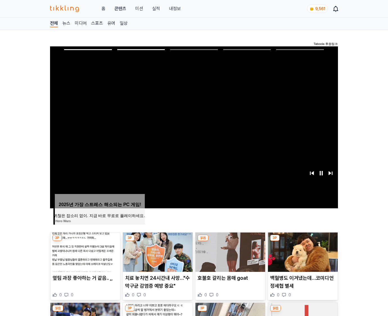
click at [302, 252] on img at bounding box center [303, 252] width 70 height 39
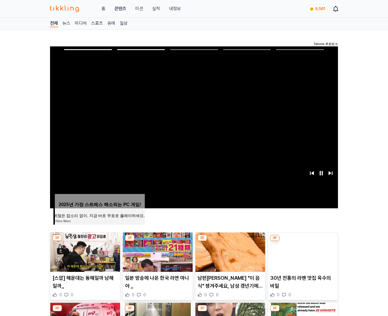
click at [302, 252] on img at bounding box center [303, 252] width 70 height 39
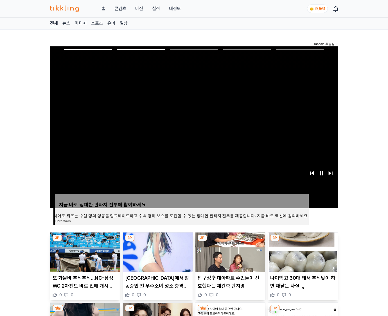
click at [302, 252] on img at bounding box center [303, 252] width 70 height 39
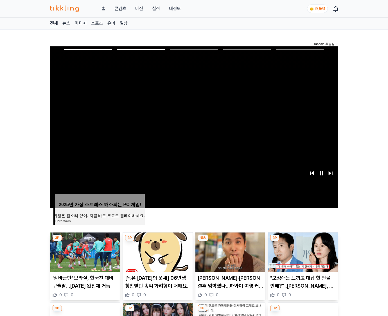
click at [302, 252] on img at bounding box center [303, 252] width 70 height 39
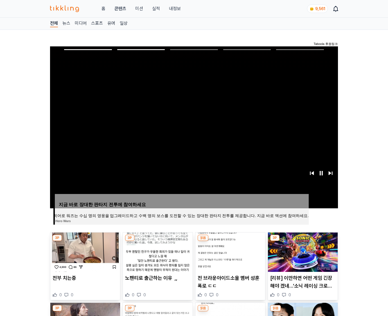
click at [302, 252] on img at bounding box center [303, 252] width 70 height 39
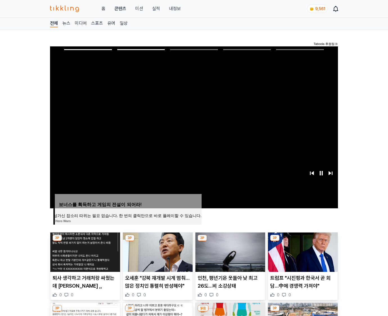
click at [302, 252] on img at bounding box center [303, 252] width 70 height 39
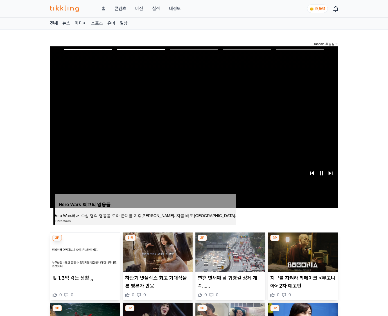
click at [302, 252] on img at bounding box center [303, 252] width 70 height 39
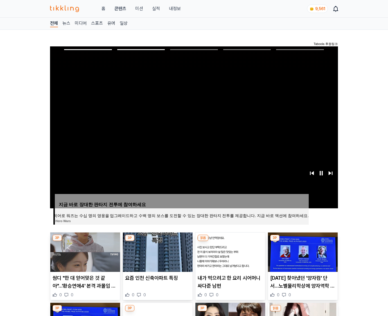
click at [302, 252] on img at bounding box center [303, 252] width 70 height 39
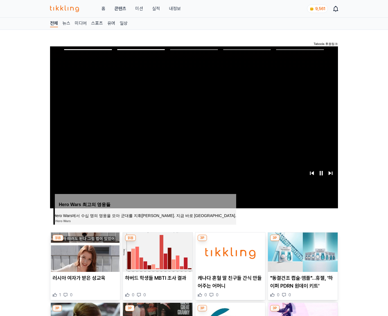
click at [302, 252] on img at bounding box center [303, 252] width 70 height 39
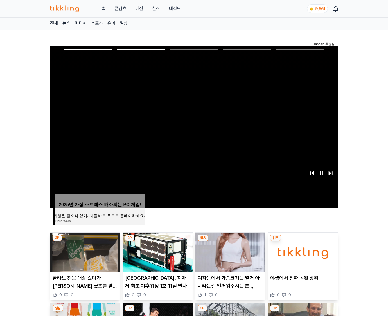
click at [302, 252] on img at bounding box center [303, 252] width 70 height 39
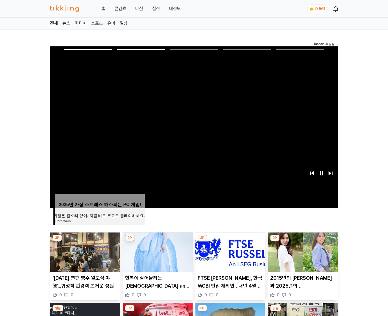
click at [302, 252] on img at bounding box center [303, 252] width 70 height 39
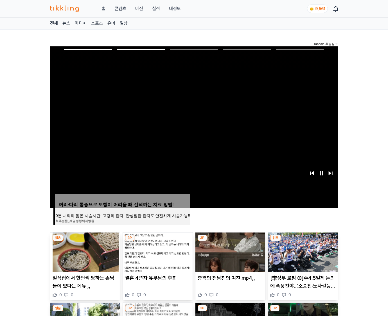
click at [302, 252] on img at bounding box center [303, 252] width 70 height 39
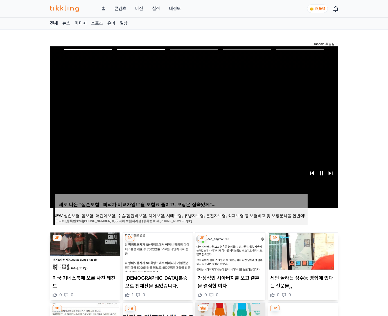
click at [302, 252] on img at bounding box center [303, 252] width 70 height 39
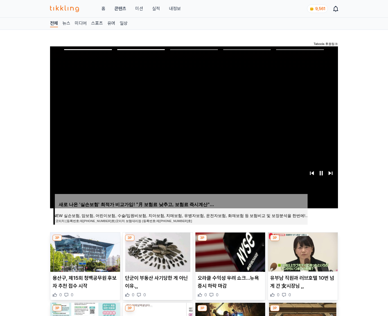
click at [302, 252] on img at bounding box center [303, 252] width 70 height 39
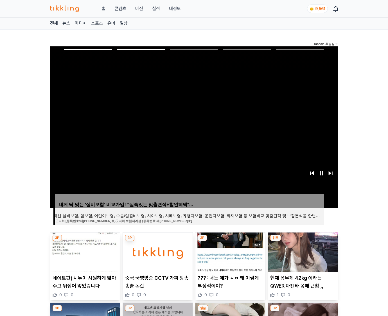
click at [302, 252] on img at bounding box center [303, 252] width 70 height 39
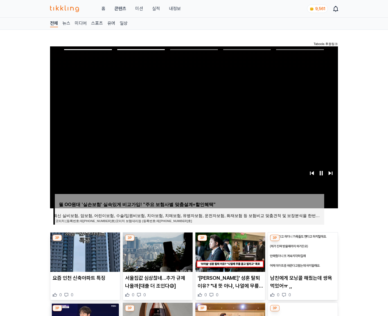
click at [302, 252] on img at bounding box center [303, 252] width 70 height 39
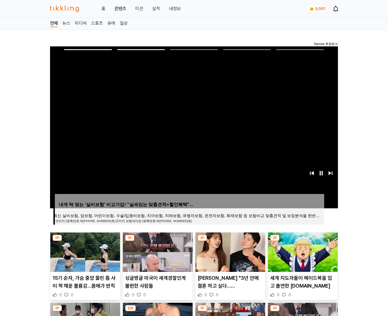
click at [302, 252] on img at bounding box center [303, 252] width 70 height 39
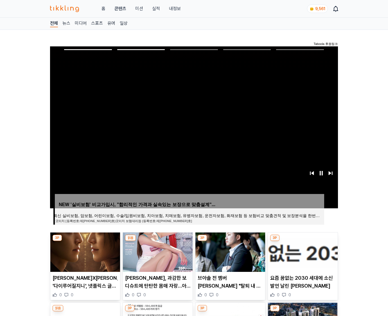
click at [302, 252] on img at bounding box center [303, 252] width 70 height 39
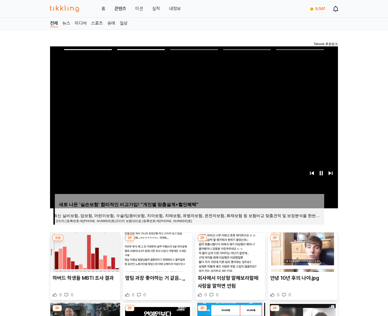
click at [302, 252] on img at bounding box center [303, 252] width 70 height 39
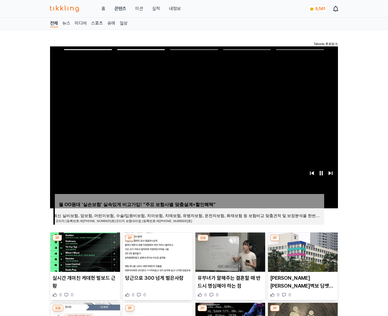
click at [302, 252] on img at bounding box center [303, 252] width 70 height 39
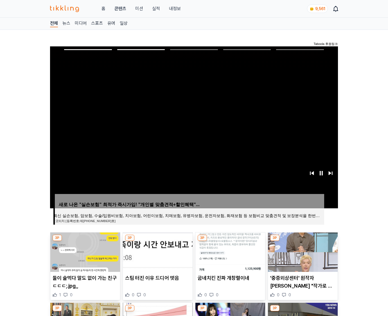
click at [302, 252] on img at bounding box center [303, 252] width 70 height 39
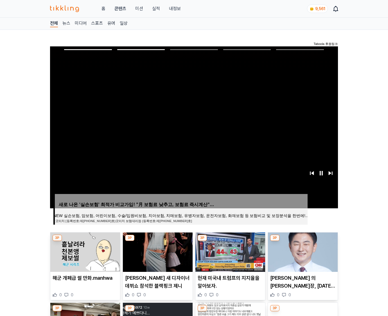
click at [302, 252] on img at bounding box center [303, 252] width 70 height 39
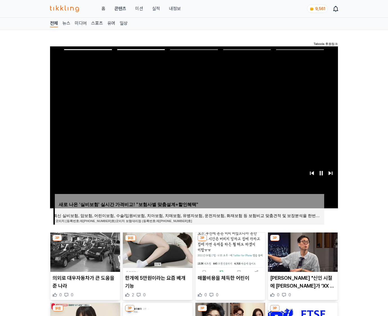
click at [302, 252] on img at bounding box center [303, 252] width 70 height 39
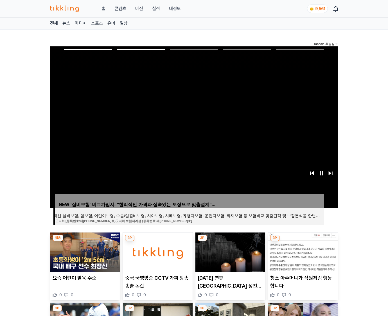
click at [302, 252] on img at bounding box center [303, 252] width 70 height 39
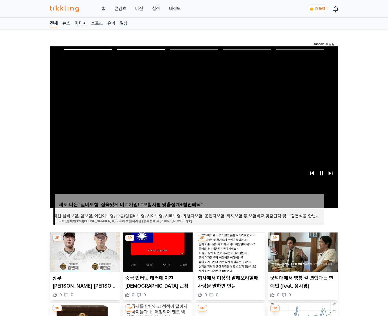
click at [302, 252] on img at bounding box center [303, 252] width 70 height 39
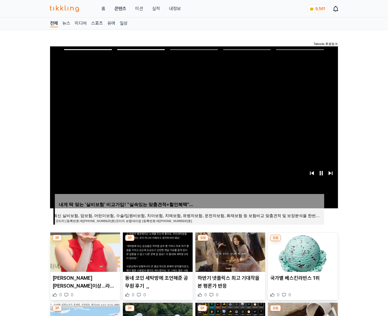
click at [302, 252] on img at bounding box center [303, 252] width 70 height 39
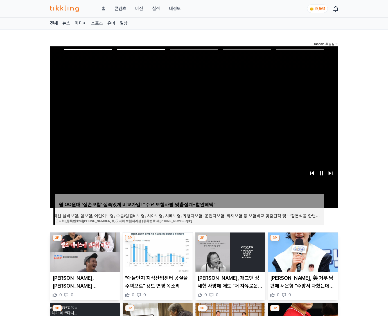
click at [302, 252] on img at bounding box center [303, 252] width 70 height 39
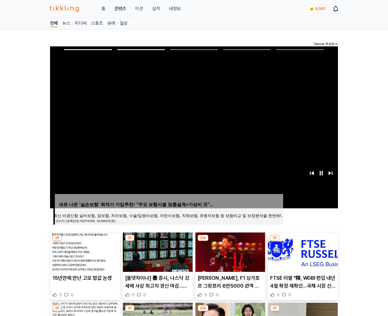
click at [302, 252] on img at bounding box center [303, 252] width 70 height 39
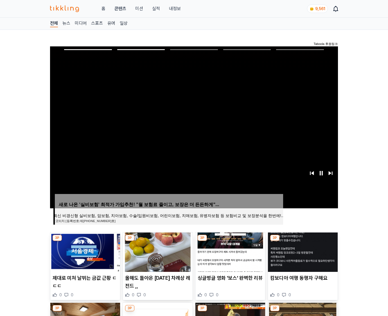
click at [302, 252] on img at bounding box center [303, 252] width 70 height 39
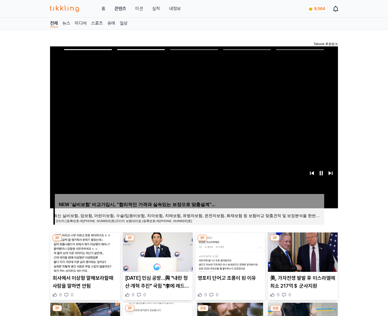
click at [302, 252] on img at bounding box center [303, 252] width 70 height 39
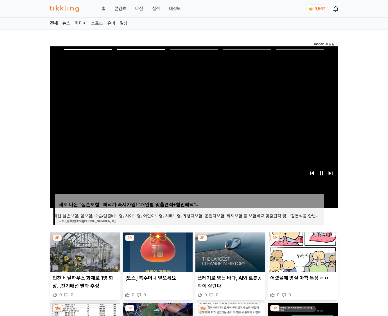
click at [302, 252] on img at bounding box center [303, 252] width 70 height 39
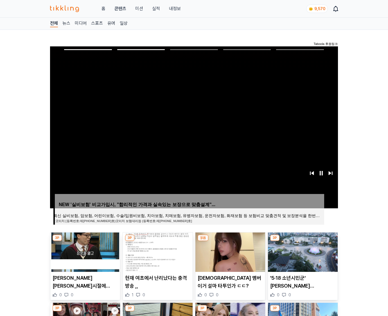
click at [302, 252] on img at bounding box center [303, 252] width 70 height 39
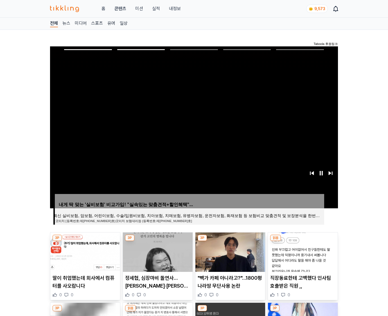
click at [302, 252] on img at bounding box center [303, 252] width 70 height 39
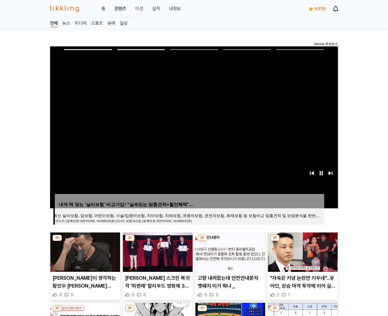
click at [302, 252] on img at bounding box center [303, 252] width 70 height 39
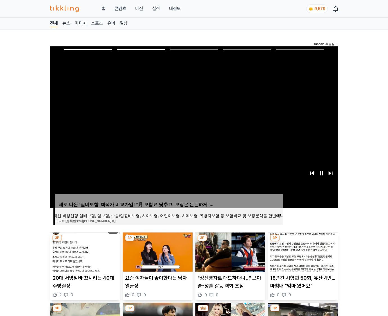
click at [302, 252] on img at bounding box center [303, 252] width 70 height 39
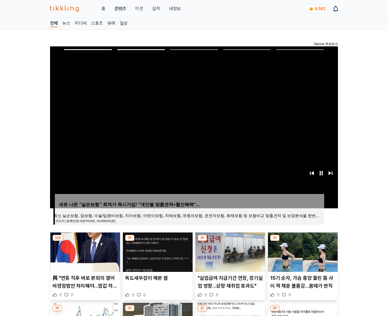
click at [302, 252] on img at bounding box center [303, 252] width 70 height 39
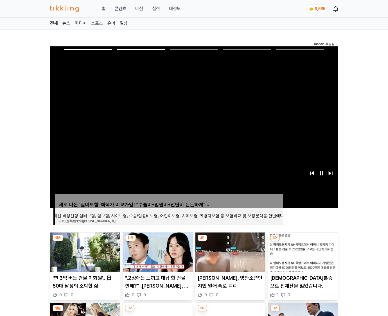
click at [302, 252] on img at bounding box center [303, 252] width 70 height 39
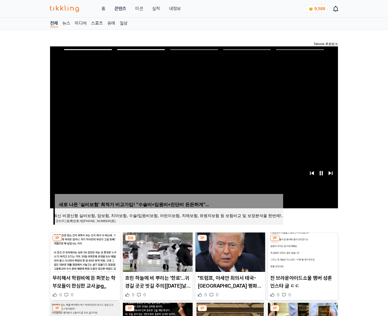
click at [302, 252] on img at bounding box center [303, 252] width 70 height 39
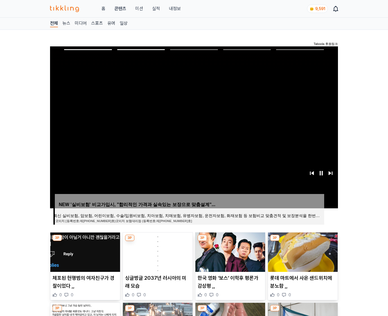
click at [302, 252] on img at bounding box center [303, 252] width 70 height 39
